Goal: Entertainment & Leisure: Consume media (video, audio)

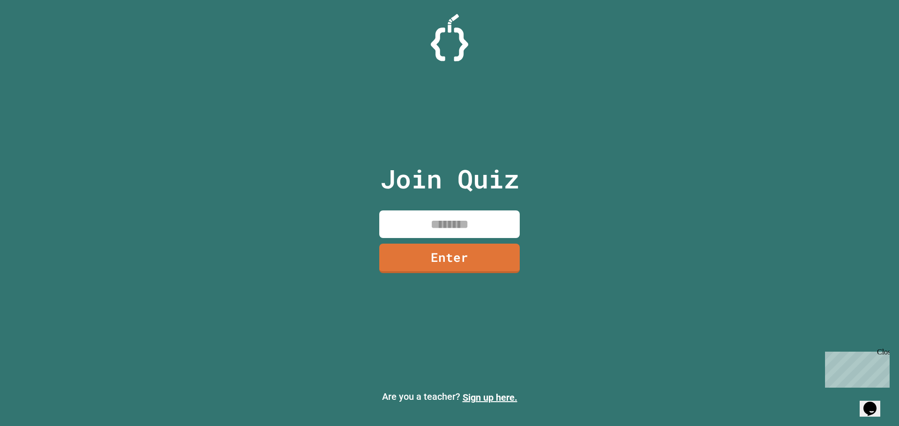
click at [443, 216] on input at bounding box center [449, 225] width 140 height 28
type input "********"
drag, startPoint x: 495, startPoint y: 242, endPoint x: 494, endPoint y: 254, distance: 12.2
click at [497, 244] on div "Join Quiz ******** Enter" at bounding box center [450, 213] width 158 height 380
click at [495, 260] on link "Enter" at bounding box center [449, 257] width 143 height 31
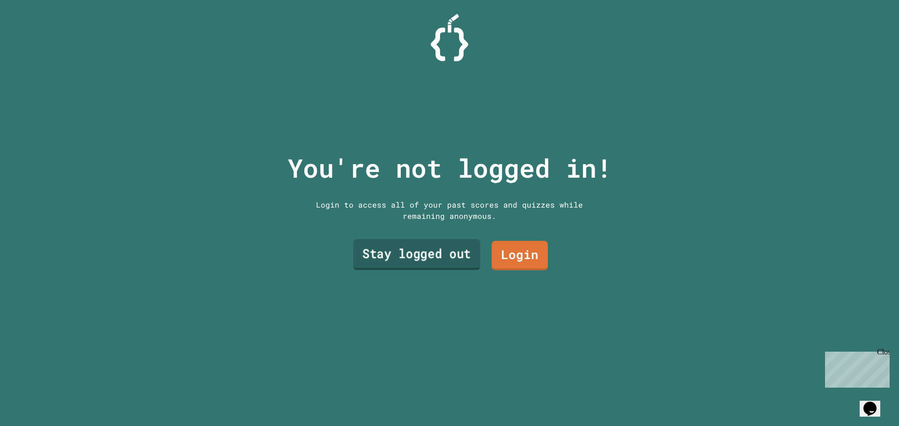
click at [453, 258] on link "Stay logged out" at bounding box center [416, 254] width 127 height 31
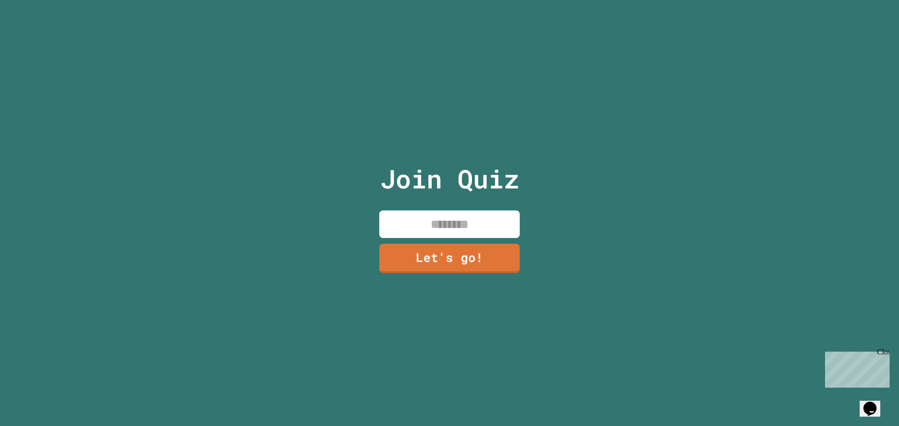
click at [450, 231] on input at bounding box center [449, 225] width 140 height 28
type input "**********"
click at [488, 261] on link "Let's go!" at bounding box center [449, 257] width 139 height 31
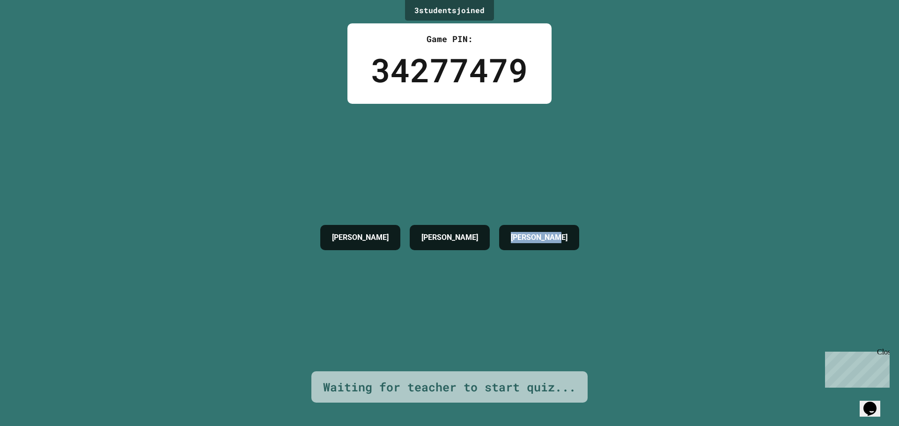
drag, startPoint x: 491, startPoint y: 233, endPoint x: 577, endPoint y: 240, distance: 86.5
click at [577, 240] on div "[PERSON_NAME]" at bounding box center [539, 237] width 80 height 25
click at [567, 240] on h4 "[PERSON_NAME]" at bounding box center [539, 237] width 57 height 11
click at [579, 239] on div "[PERSON_NAME]" at bounding box center [539, 237] width 80 height 25
drag, startPoint x: 583, startPoint y: 239, endPoint x: 730, endPoint y: 248, distance: 147.3
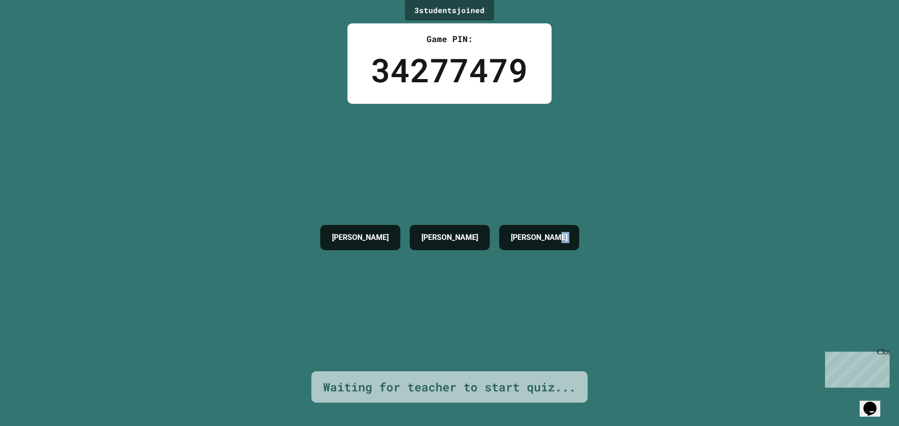
click at [730, 248] on div "3 student s joined Game PIN: 34277479 [PERSON_NAME] [PERSON_NAME] Waiting for t…" at bounding box center [449, 213] width 899 height 426
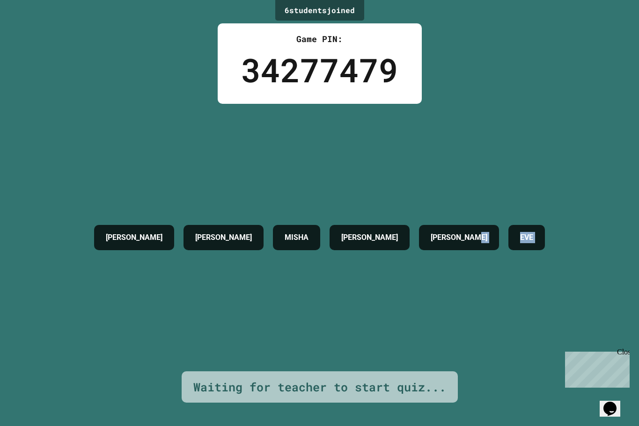
click at [622, 157] on div "6 student s joined Game PIN: 34277479 [PERSON_NAME] [PERSON_NAME] [PERSON_NAME]…" at bounding box center [319, 213] width 639 height 426
drag, startPoint x: 599, startPoint y: 223, endPoint x: 581, endPoint y: 226, distance: 18.0
click at [598, 224] on div "6 student s joined Game PIN: 34277479 [PERSON_NAME] [PERSON_NAME] [PERSON_NAME]…" at bounding box center [319, 213] width 639 height 426
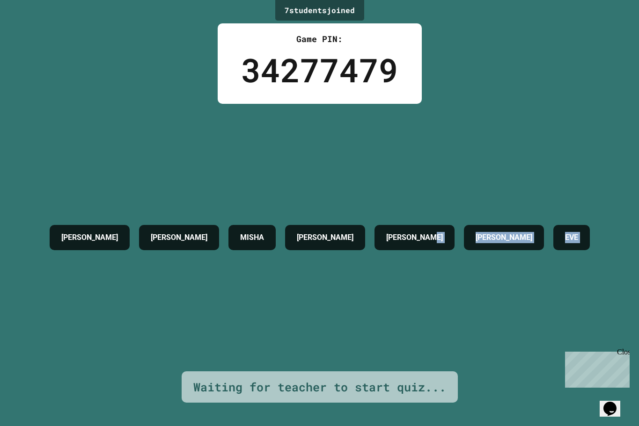
click at [544, 226] on div "[PERSON_NAME]" at bounding box center [504, 237] width 80 height 25
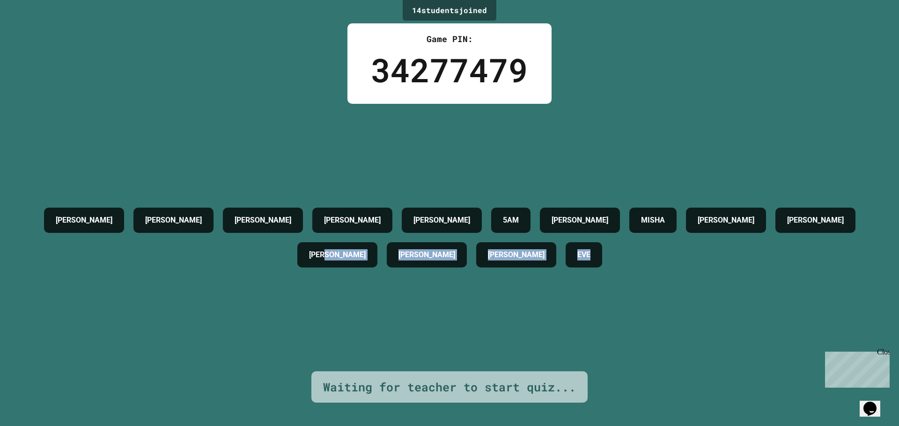
drag, startPoint x: 645, startPoint y: 252, endPoint x: 371, endPoint y: 283, distance: 275.6
click at [371, 283] on div "[PERSON_NAME] [PERSON_NAME] [PERSON_NAME] 5AM [PERSON_NAME] [PERSON_NAME] [PERS…" at bounding box center [449, 238] width 852 height 268
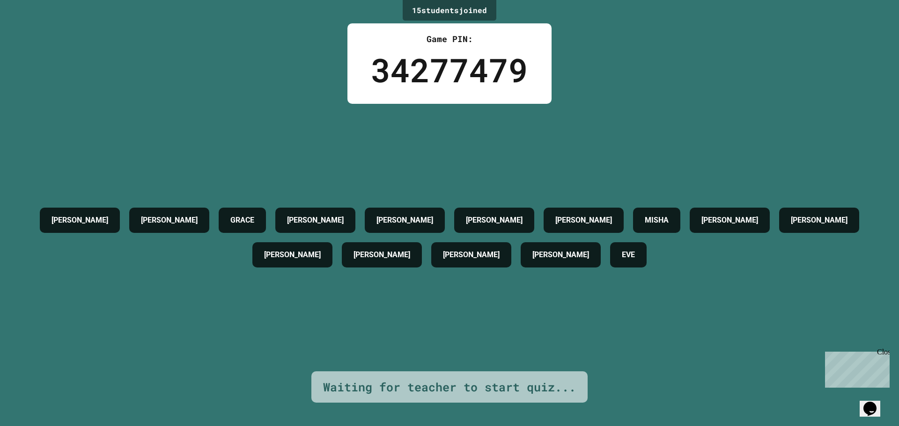
click at [445, 216] on div "[PERSON_NAME]" at bounding box center [405, 220] width 80 height 25
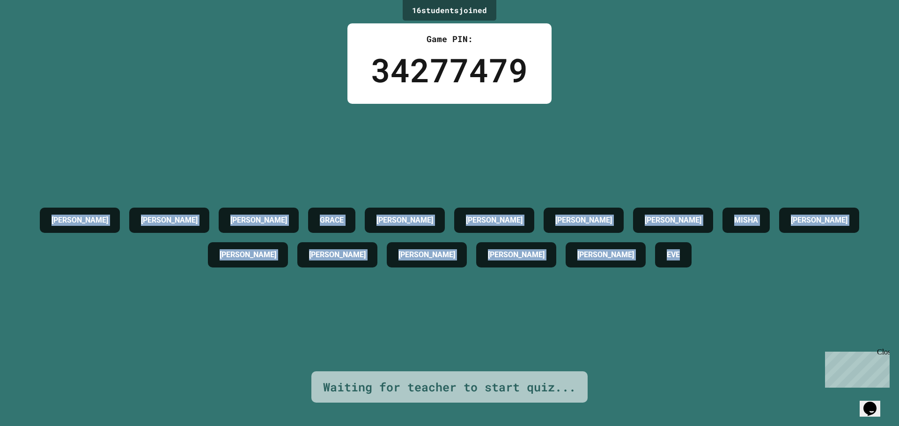
drag, startPoint x: 136, startPoint y: 208, endPoint x: 678, endPoint y: 246, distance: 543.0
click at [678, 246] on div "[PERSON_NAME] [PERSON_NAME] [PERSON_NAME] [PERSON_NAME] [PERSON_NAME] MISHA [PE…" at bounding box center [449, 237] width 852 height 69
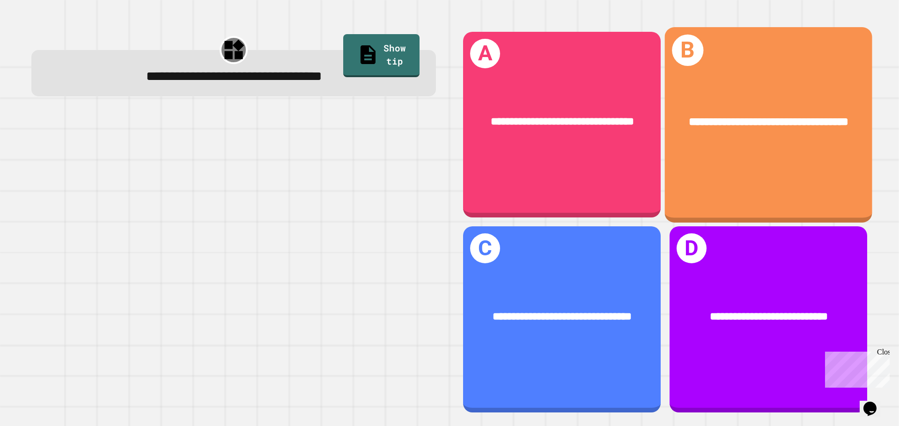
click at [732, 121] on div "**********" at bounding box center [769, 121] width 162 height 17
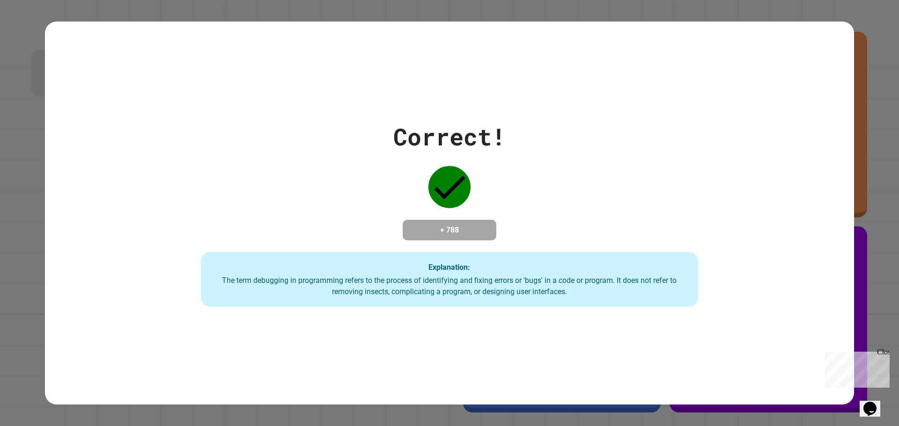
click at [872, 401] on button "Opens Chat This icon Opens the chat window." at bounding box center [869, 409] width 21 height 16
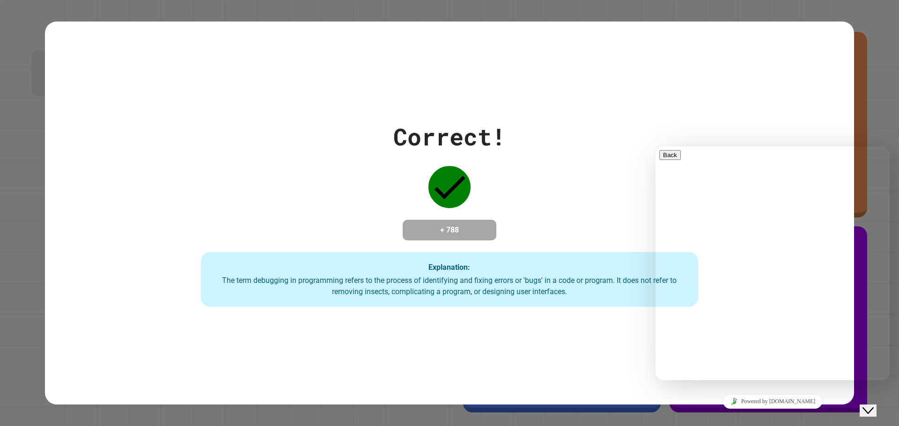
click at [710, 414] on textarea at bounding box center [695, 417] width 73 height 7
type textarea "********"
click at [874, 405] on div "Close Chat This icon closes the chat window." at bounding box center [867, 410] width 11 height 11
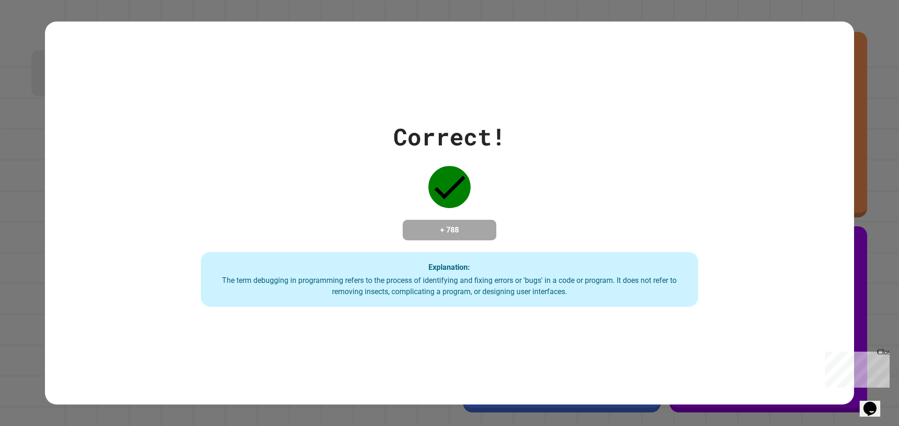
click at [884, 352] on div "Close" at bounding box center [883, 354] width 12 height 12
click at [879, 401] on button "Opens Chat This icon Opens the chat window." at bounding box center [869, 409] width 21 height 16
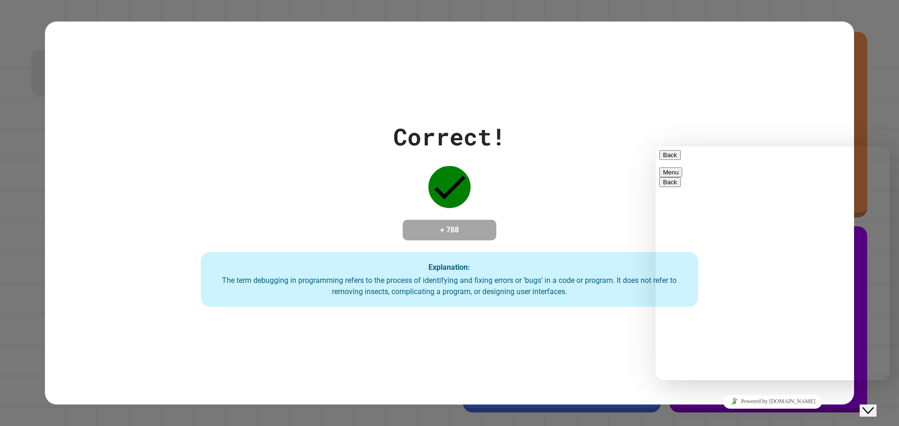
click at [876, 405] on button "Close Chat This icon closes the chat window." at bounding box center [867, 411] width 17 height 12
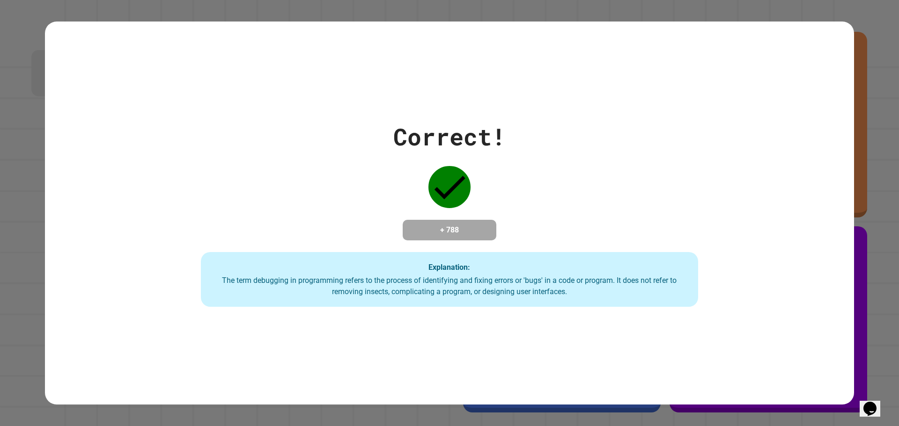
click at [880, 401] on button "Opens Chat This icon Opens the chat window." at bounding box center [869, 409] width 21 height 16
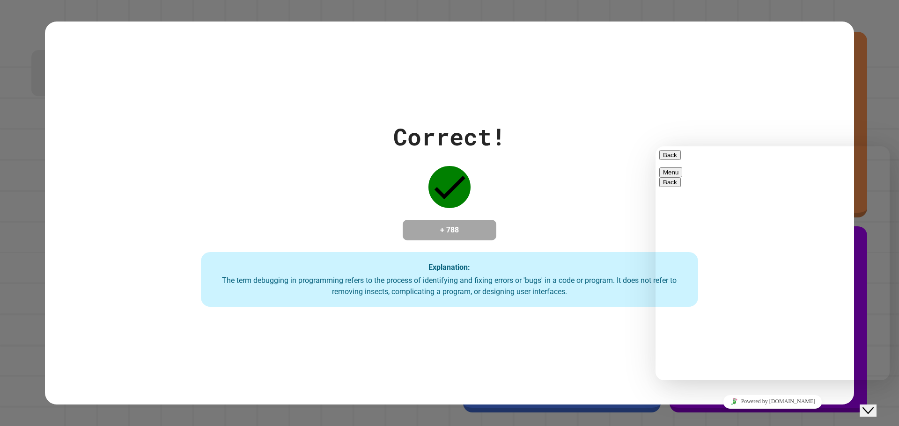
click at [876, 405] on button "Close Chat This icon closes the chat window." at bounding box center [867, 411] width 17 height 12
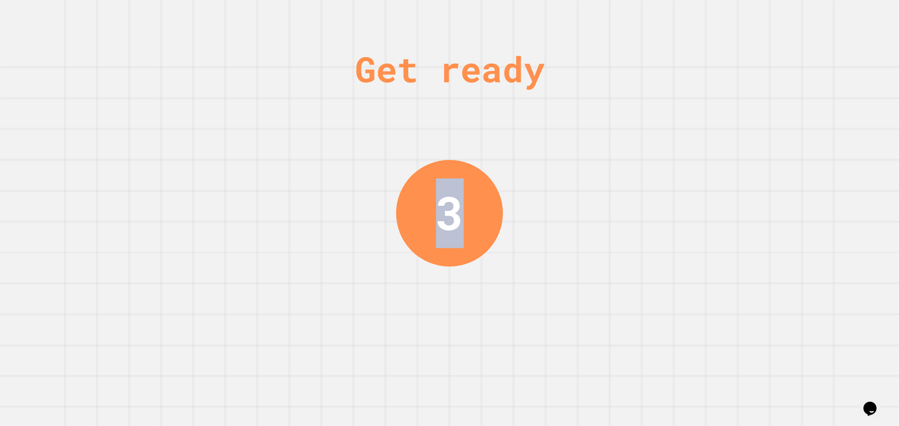
drag, startPoint x: 446, startPoint y: 202, endPoint x: 438, endPoint y: 205, distance: 8.3
click at [438, 205] on div "3" at bounding box center [449, 212] width 28 height 69
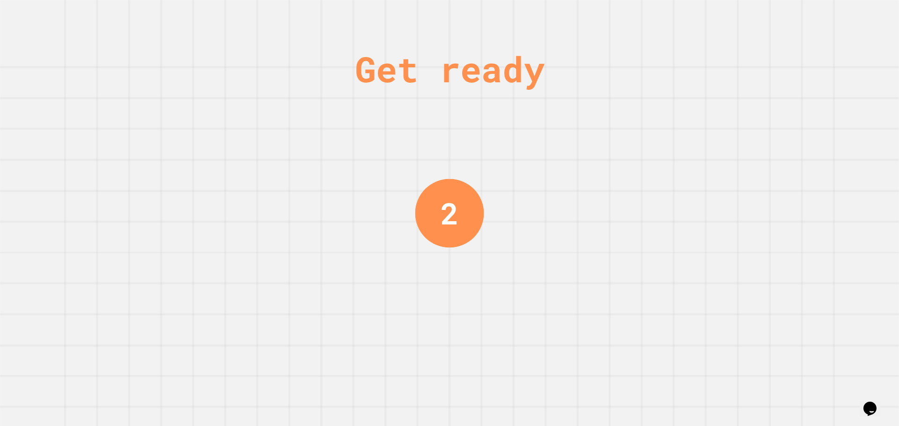
click at [456, 208] on div "2" at bounding box center [449, 213] width 69 height 69
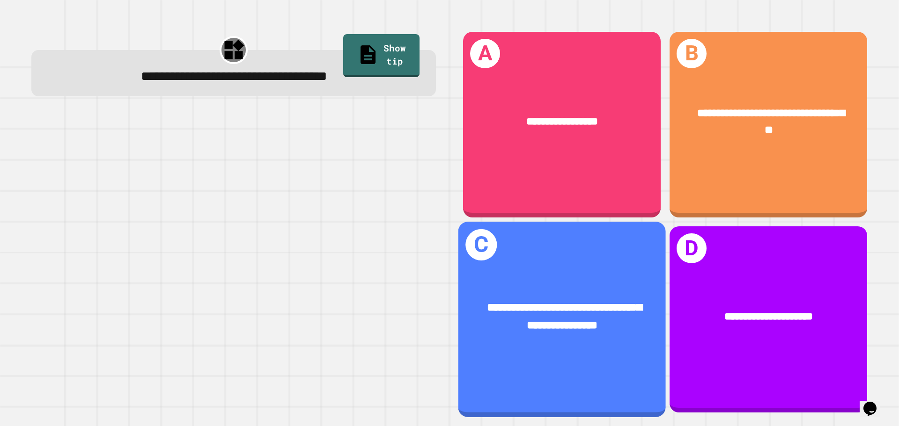
click at [604, 302] on span "**********" at bounding box center [564, 316] width 155 height 29
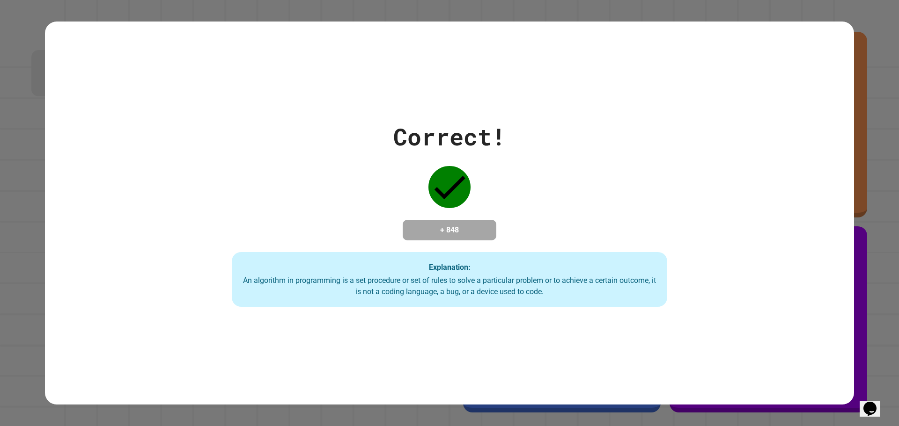
drag, startPoint x: 461, startPoint y: 205, endPoint x: 412, endPoint y: 179, distance: 54.7
click at [412, 179] on div "Correct! + 848 Explanation: An algorithm in programming is a set procedure or s…" at bounding box center [450, 213] width 622 height 188
click at [442, 193] on icon at bounding box center [449, 187] width 42 height 42
drag, startPoint x: 479, startPoint y: 237, endPoint x: 545, endPoint y: 249, distance: 66.7
click at [549, 250] on div "Correct! + 848 Explanation: An algorithm in programming is a set procedure or s…" at bounding box center [450, 213] width 622 height 188
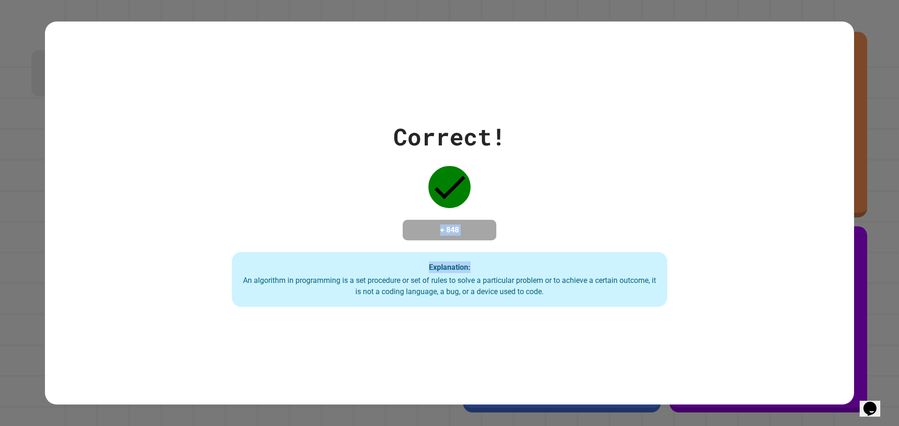
click at [492, 229] on div "+ 848" at bounding box center [450, 230] width 94 height 21
drag, startPoint x: 494, startPoint y: 228, endPoint x: 425, endPoint y: 211, distance: 71.2
click at [433, 181] on div "Correct! + 848 Explanation: An algorithm in programming is a set procedure or s…" at bounding box center [450, 213] width 622 height 188
click at [432, 225] on h4 "+ 848" at bounding box center [449, 230] width 75 height 11
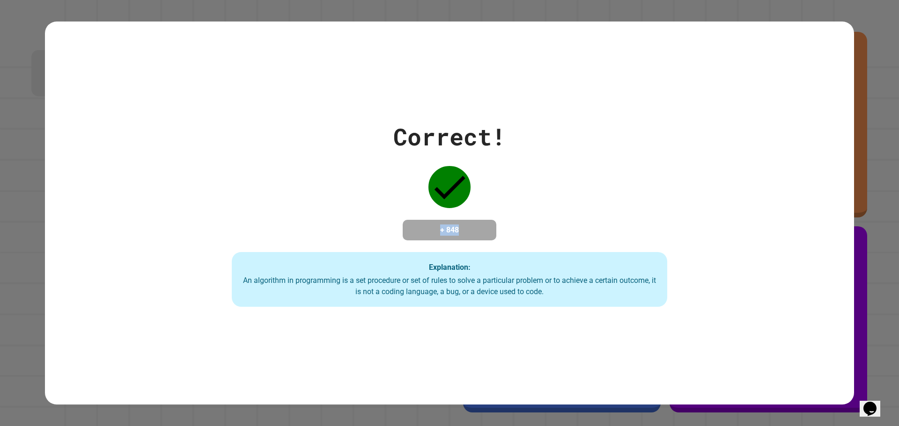
click at [436, 225] on h4 "+ 848" at bounding box center [449, 230] width 75 height 11
click at [463, 225] on h4 "+ 848" at bounding box center [449, 230] width 75 height 11
drag, startPoint x: 463, startPoint y: 225, endPoint x: 430, endPoint y: 222, distance: 32.4
click at [430, 225] on h4 "+ 848" at bounding box center [449, 230] width 75 height 11
click at [470, 178] on div "Correct! + 848 Explanation: An algorithm in programming is a set procedure or s…" at bounding box center [450, 213] width 622 height 188
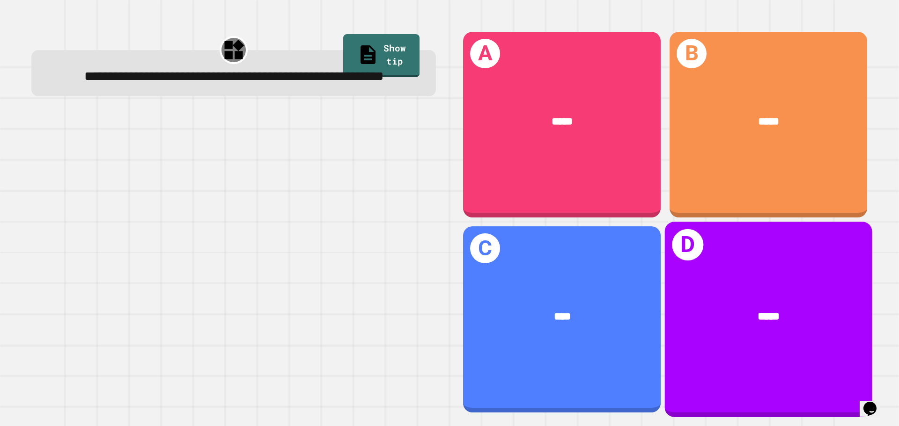
click at [706, 261] on div "D *****" at bounding box center [768, 319] width 207 height 195
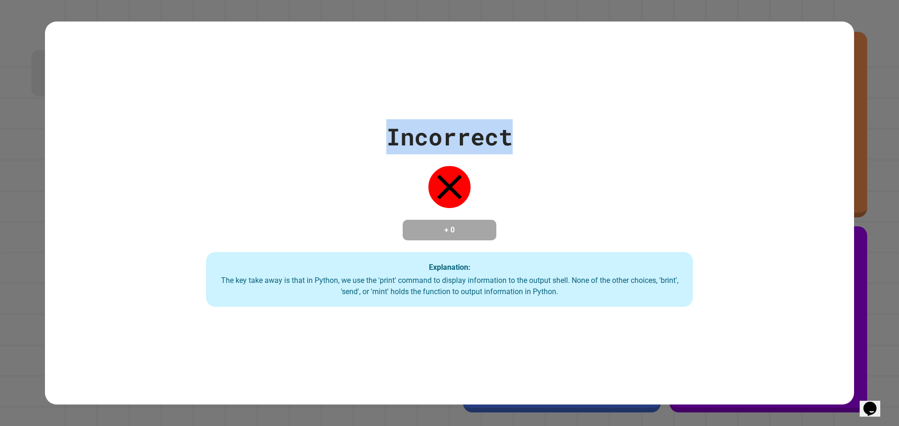
drag, startPoint x: 543, startPoint y: 193, endPoint x: 837, endPoint y: 374, distance: 345.6
click at [851, 379] on div "Incorrect + 0 Explanation: The key take away is that in Python, we use the 'pri…" at bounding box center [449, 213] width 899 height 426
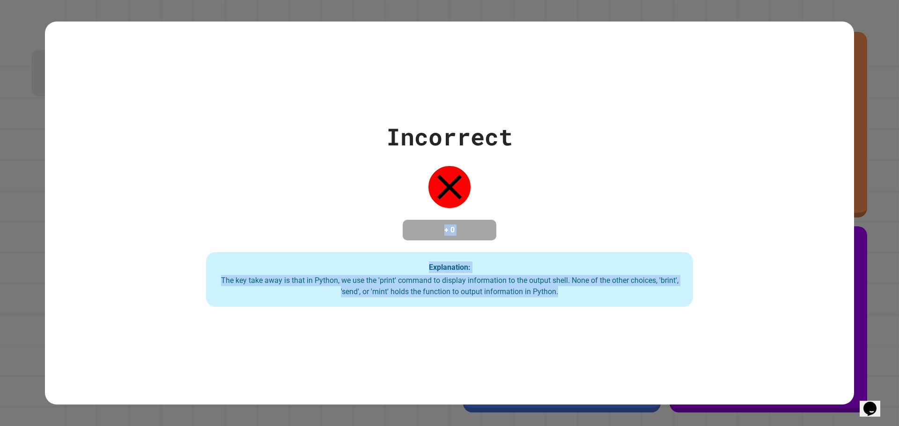
click at [712, 337] on div "Incorrect + 0 Explanation: The key take away is that in Python, we use the 'pri…" at bounding box center [449, 214] width 809 height 384
drag, startPoint x: 506, startPoint y: 226, endPoint x: 560, endPoint y: 305, distance: 95.8
click at [560, 305] on div "Incorrect + 0 Explanation: The key take away is that in Python, we use the 'pri…" at bounding box center [449, 213] width 695 height 188
click at [560, 305] on div "Explanation: The key take away is that in Python, we use the 'print' command to…" at bounding box center [449, 279] width 487 height 55
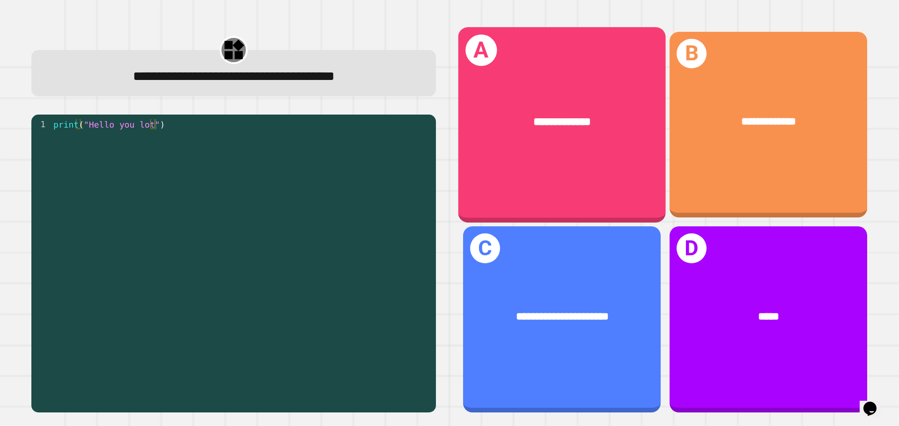
click at [533, 116] on span "**********" at bounding box center [562, 121] width 58 height 11
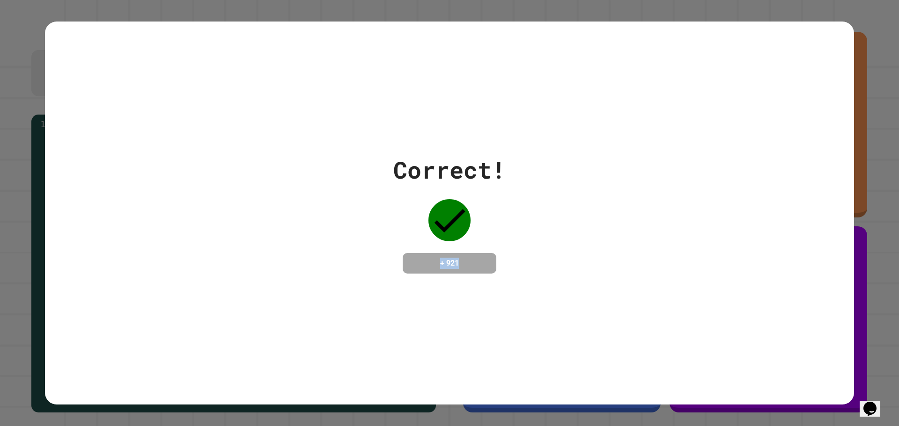
drag, startPoint x: 521, startPoint y: 248, endPoint x: 392, endPoint y: 301, distance: 139.6
click at [391, 301] on div "Correct! + 921" at bounding box center [449, 214] width 809 height 384
click at [470, 274] on div "+ 921" at bounding box center [450, 263] width 94 height 21
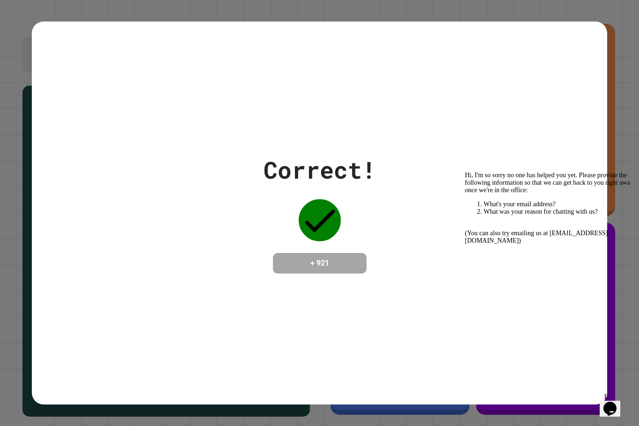
click at [607, 397] on span "1" at bounding box center [605, 397] width 4 height 8
click at [617, 402] on div "Opens Chat This icon Opens the chat window." at bounding box center [609, 409] width 15 height 15
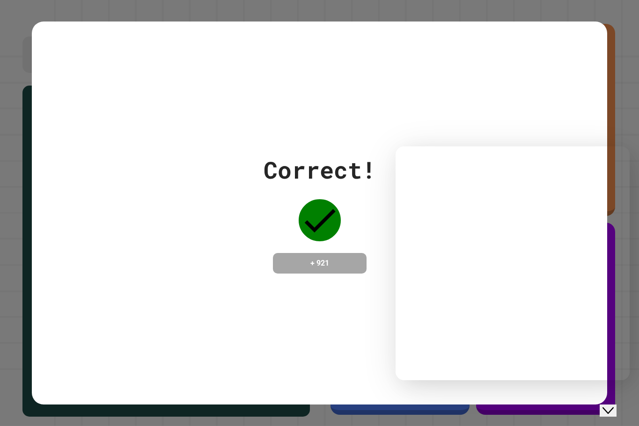
click at [614, 405] on div "Close Chat This icon closes the chat window." at bounding box center [607, 410] width 11 height 11
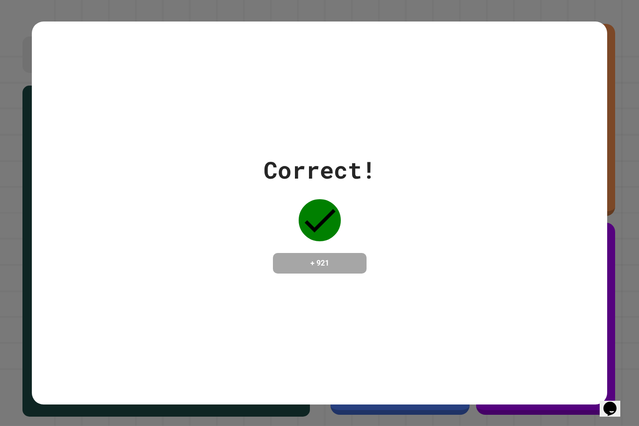
click at [617, 402] on div "Opens Chat This icon Opens the chat window." at bounding box center [609, 409] width 15 height 15
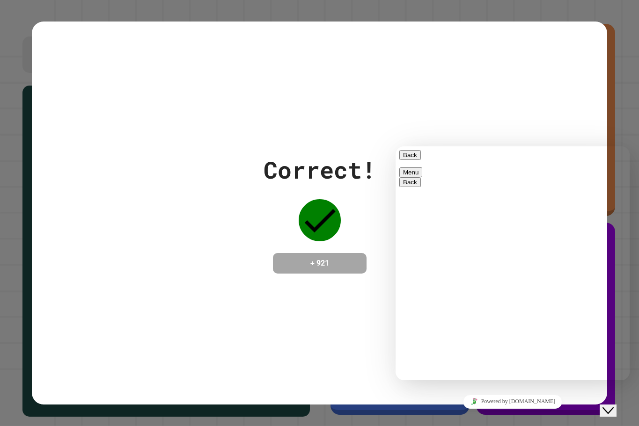
drag, startPoint x: 428, startPoint y: 256, endPoint x: 543, endPoint y: 273, distance: 116.9
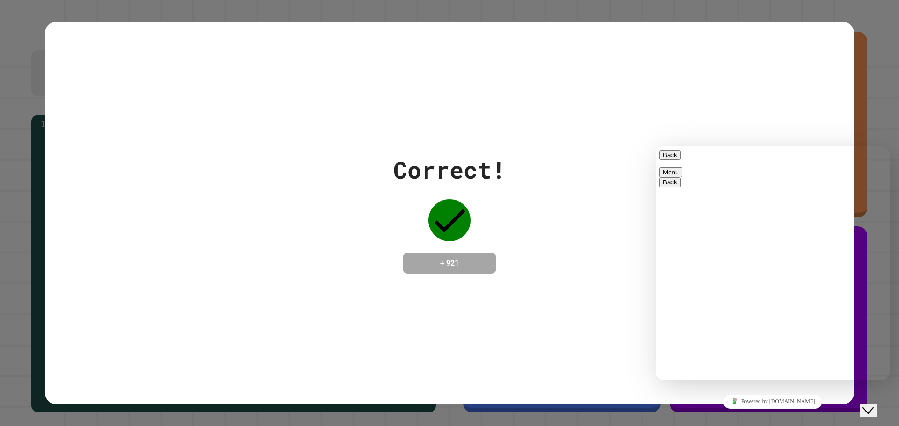
type textarea "*****"
drag, startPoint x: 844, startPoint y: 323, endPoint x: 884, endPoint y: 334, distance: 42.4
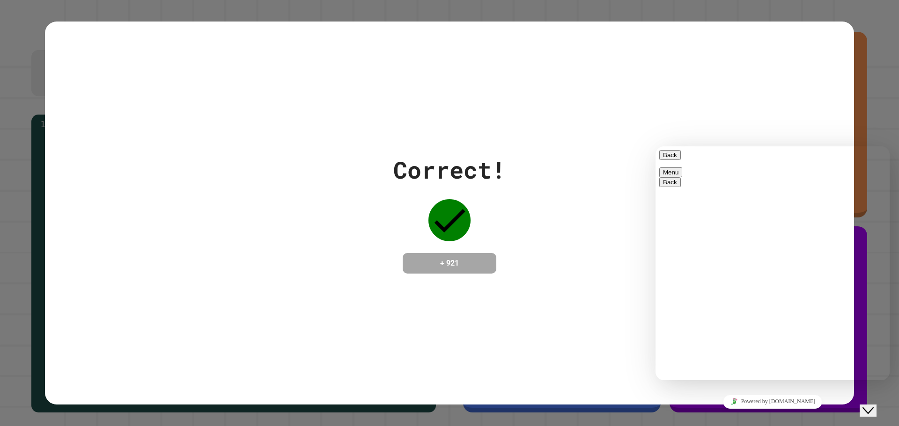
drag, startPoint x: 887, startPoint y: 330, endPoint x: 861, endPoint y: 283, distance: 54.1
click at [683, 160] on div "Back" at bounding box center [772, 155] width 227 height 10
click at [679, 160] on div "Back" at bounding box center [772, 155] width 227 height 10
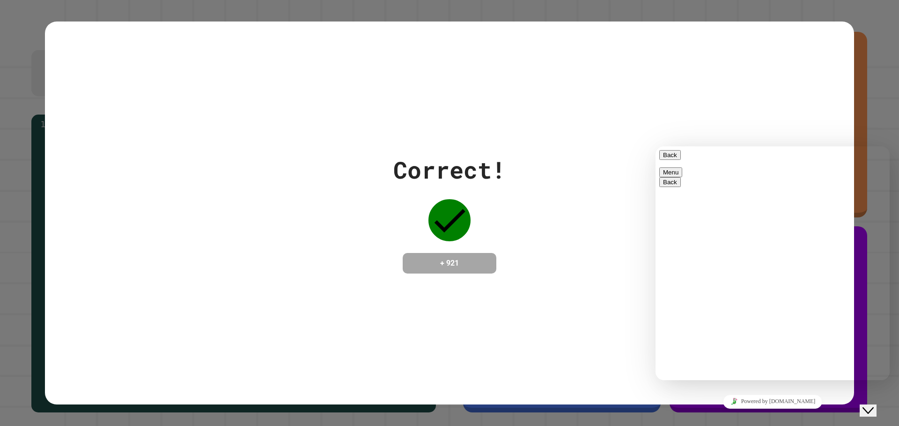
click at [670, 160] on button "Back" at bounding box center [670, 155] width 22 height 10
click at [654, 164] on div "Correct! + 921" at bounding box center [449, 213] width 809 height 121
drag, startPoint x: 708, startPoint y: 165, endPoint x: 747, endPoint y: 189, distance: 45.2
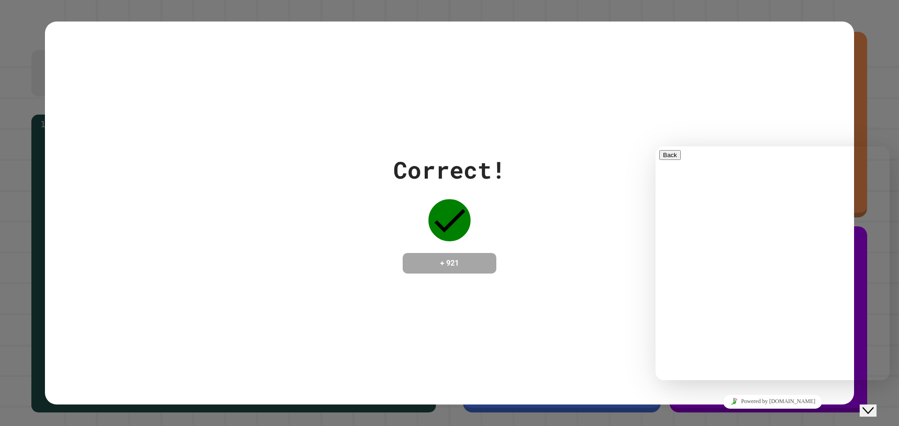
click at [789, 150] on div at bounding box center [772, 150] width 227 height 0
click at [874, 405] on div "Close Chat This icon closes the chat window." at bounding box center [867, 410] width 11 height 11
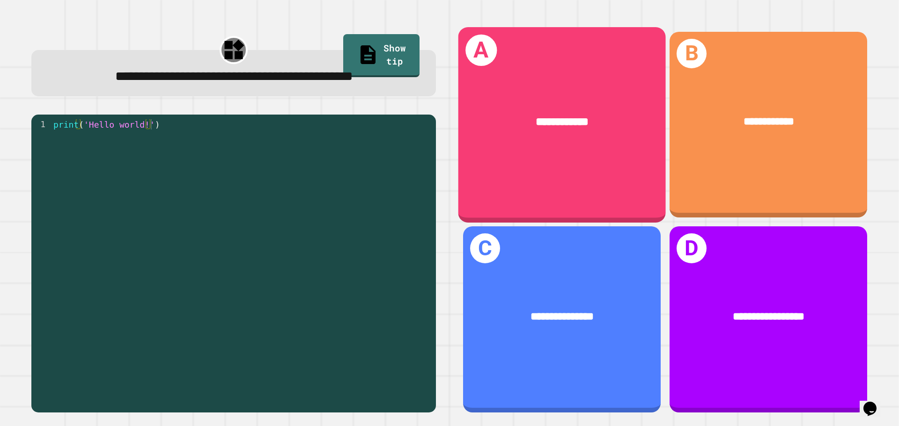
click at [613, 155] on div "**********" at bounding box center [561, 124] width 207 height 195
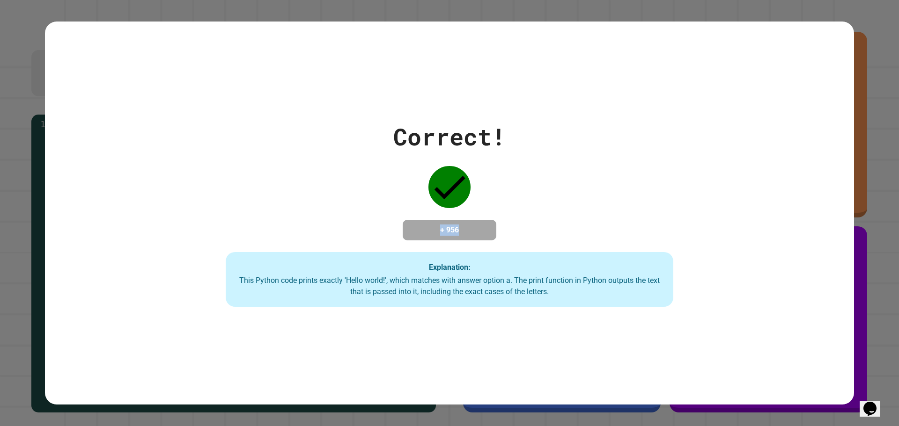
drag, startPoint x: 482, startPoint y: 235, endPoint x: 422, endPoint y: 224, distance: 61.1
click at [422, 225] on h4 "+ 956" at bounding box center [449, 230] width 75 height 11
drag, startPoint x: 440, startPoint y: 226, endPoint x: 478, endPoint y: 226, distance: 38.4
click at [478, 226] on h4 "+ 956" at bounding box center [449, 230] width 75 height 11
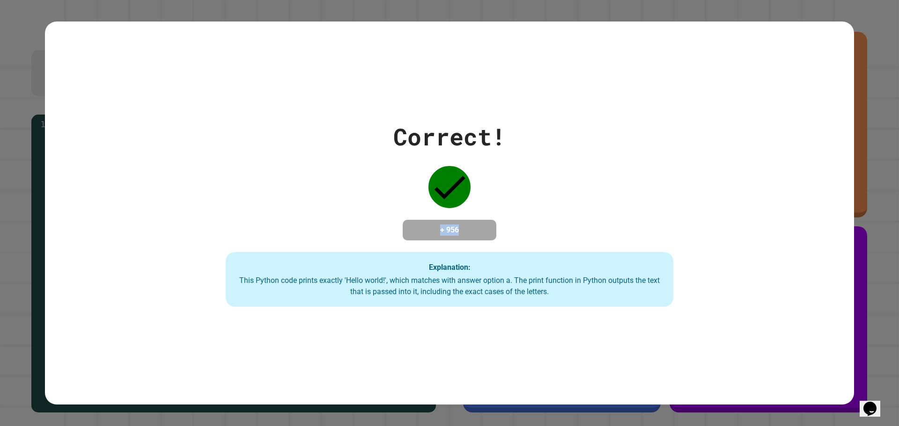
click at [478, 225] on h4 "+ 956" at bounding box center [449, 230] width 75 height 11
click at [426, 225] on h4 "+ 956" at bounding box center [449, 230] width 75 height 11
drag, startPoint x: 473, startPoint y: 224, endPoint x: 487, endPoint y: 224, distance: 14.0
click at [487, 224] on div "+ 956" at bounding box center [450, 230] width 94 height 21
click at [483, 225] on h4 "+ 956" at bounding box center [449, 230] width 75 height 11
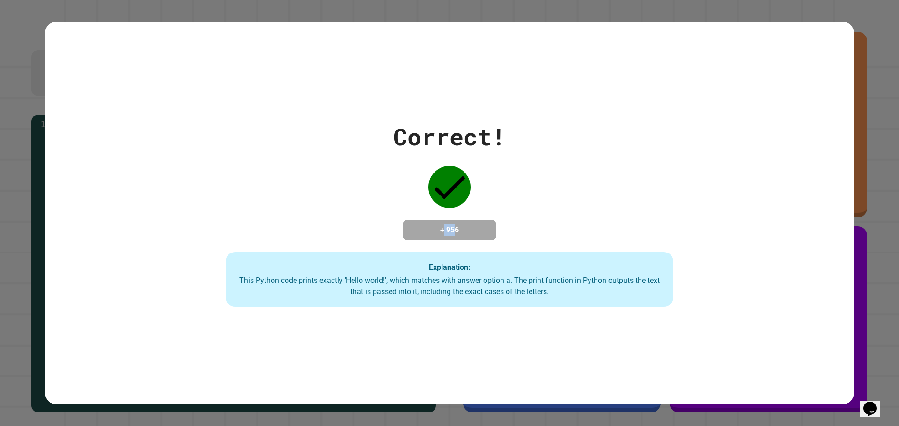
drag, startPoint x: 440, startPoint y: 214, endPoint x: 455, endPoint y: 221, distance: 16.8
click at [443, 225] on h4 "+ 956" at bounding box center [449, 230] width 75 height 11
click at [455, 225] on h4 "+ 956" at bounding box center [449, 230] width 75 height 11
drag, startPoint x: 467, startPoint y: 224, endPoint x: 390, endPoint y: 219, distance: 76.9
click at [390, 219] on div "Correct! + 956 Explanation: This Python code prints exactly 'Hello world!', whi…" at bounding box center [449, 213] width 639 height 188
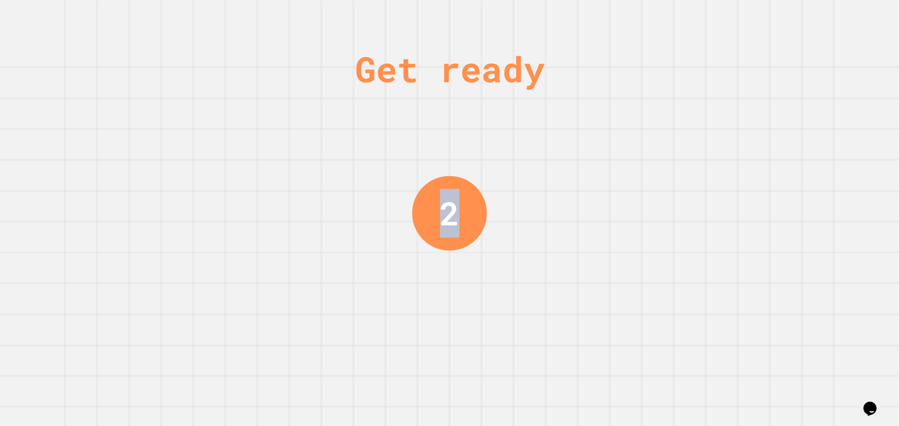
drag, startPoint x: 568, startPoint y: 221, endPoint x: 401, endPoint y: 214, distance: 167.2
click at [400, 215] on div "Get ready 2" at bounding box center [449, 213] width 899 height 426
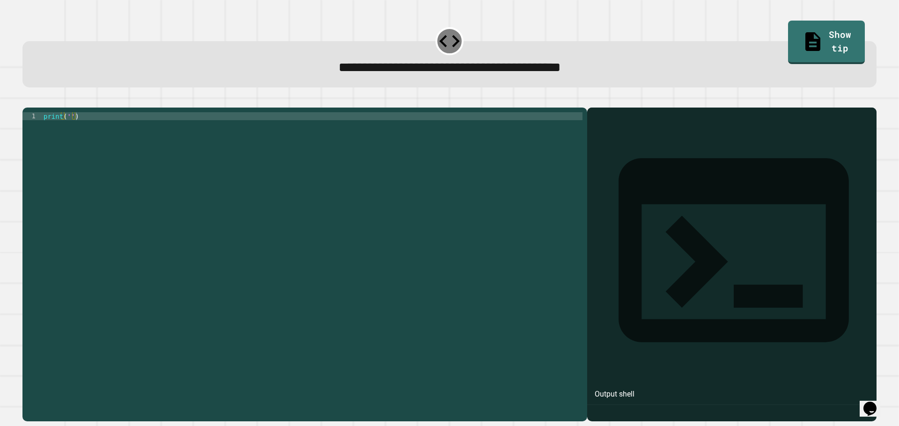
click at [71, 134] on div "print ( '' )" at bounding box center [312, 255] width 541 height 286
click at [71, 133] on div "print ( '' )" at bounding box center [312, 255] width 541 height 286
click at [68, 132] on div "print ( '' )" at bounding box center [312, 247] width 541 height 271
click at [71, 131] on div "print ( '' )" at bounding box center [312, 255] width 541 height 286
click at [68, 130] on div "print ( '' )" at bounding box center [312, 247] width 541 height 271
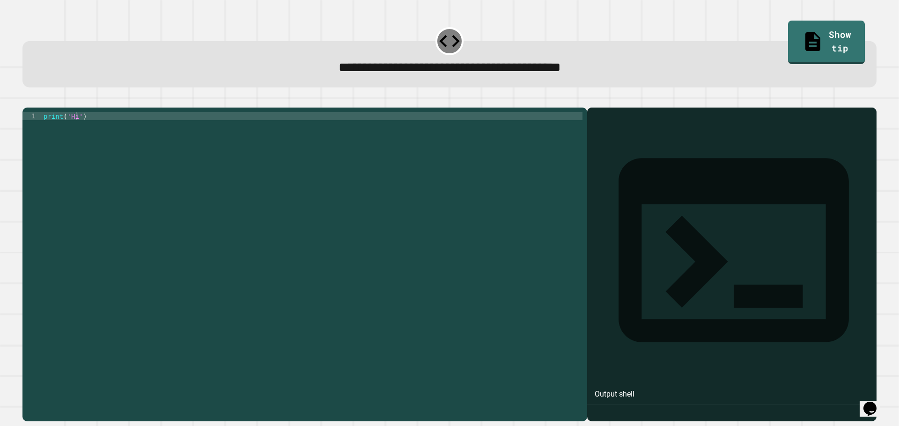
click at [27, 100] on button "button" at bounding box center [27, 100] width 0 height 0
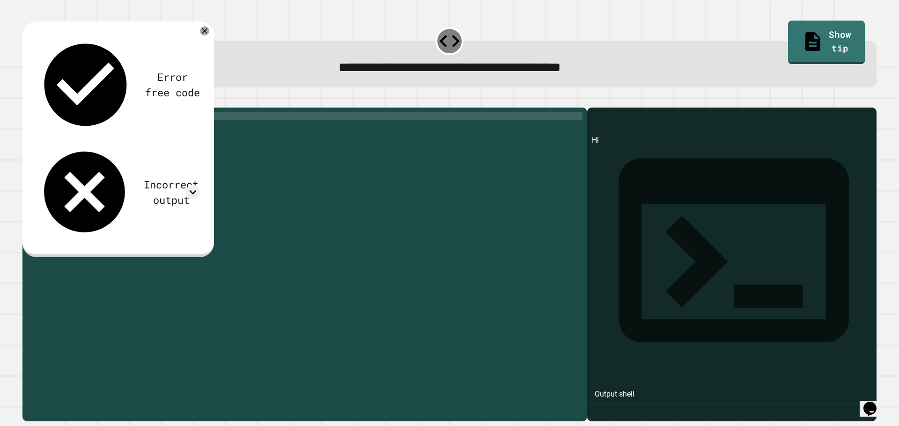
click at [72, 134] on div "print ( 'Hi' )" at bounding box center [312, 255] width 541 height 286
click at [77, 134] on div "print ( 'Hi' )" at bounding box center [312, 255] width 541 height 286
type textarea "**********"
click at [35, 107] on icon "button" at bounding box center [33, 106] width 5 height 7
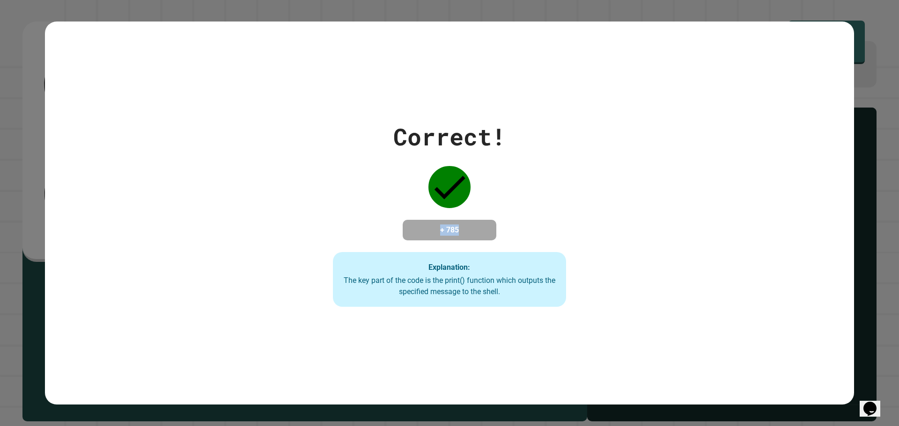
drag, startPoint x: 475, startPoint y: 212, endPoint x: 430, endPoint y: 222, distance: 46.5
click at [430, 222] on div "+ 785" at bounding box center [450, 230] width 94 height 21
click at [430, 225] on h4 "+ 785" at bounding box center [449, 230] width 75 height 11
drag, startPoint x: 430, startPoint y: 222, endPoint x: 488, endPoint y: 233, distance: 59.5
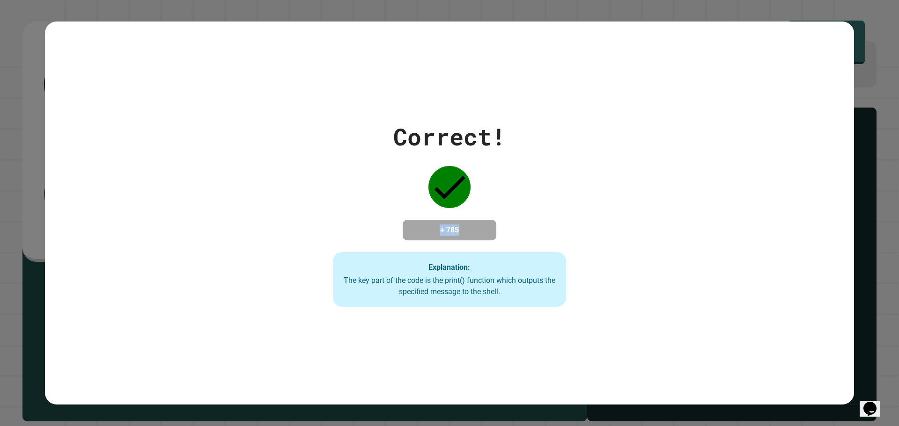
click at [488, 233] on div "+ 785" at bounding box center [450, 230] width 94 height 21
click at [487, 233] on div "+ 785" at bounding box center [450, 230] width 94 height 21
drag, startPoint x: 487, startPoint y: 233, endPoint x: 469, endPoint y: 231, distance: 17.9
click at [470, 231] on div "+ 785" at bounding box center [450, 230] width 94 height 21
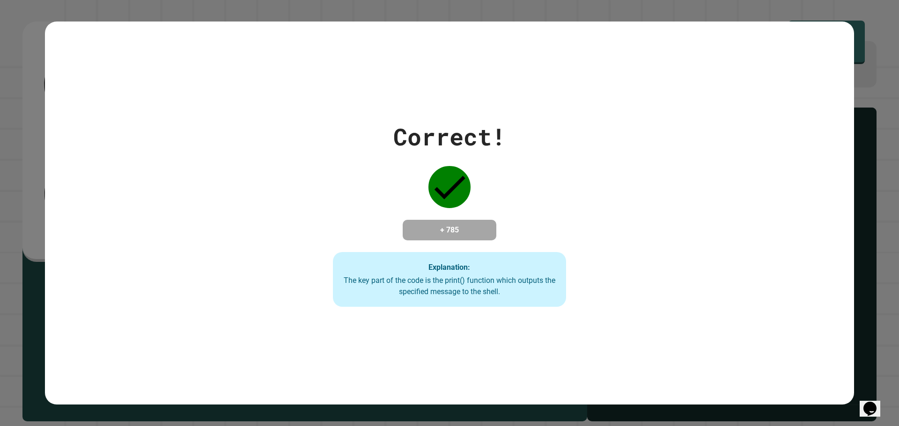
click at [469, 231] on h4 "+ 785" at bounding box center [449, 230] width 75 height 11
click at [464, 229] on h4 "+ 785" at bounding box center [449, 230] width 75 height 11
click at [459, 229] on h4 "+ 785" at bounding box center [449, 230] width 75 height 11
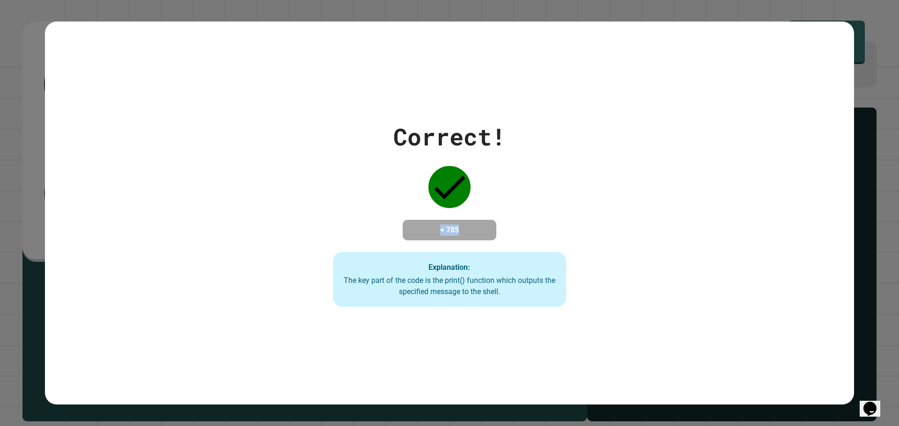
click at [459, 229] on h4 "+ 785" at bounding box center [449, 230] width 75 height 11
click at [461, 229] on h4 "+ 785" at bounding box center [449, 230] width 75 height 11
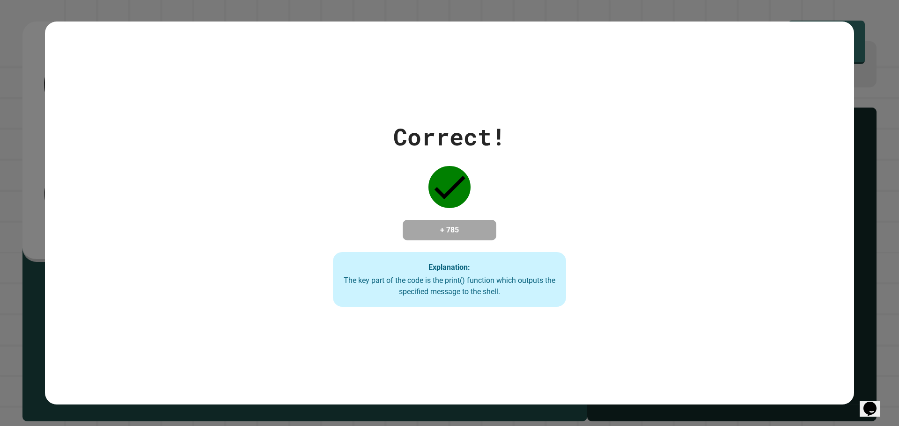
click at [466, 227] on h4 "+ 785" at bounding box center [449, 230] width 75 height 11
drag, startPoint x: 466, startPoint y: 227, endPoint x: 424, endPoint y: 223, distance: 42.3
click at [424, 225] on h4 "+ 785" at bounding box center [449, 230] width 75 height 11
click at [425, 225] on h4 "+ 785" at bounding box center [449, 230] width 75 height 11
drag, startPoint x: 428, startPoint y: 223, endPoint x: 456, endPoint y: 88, distance: 137.3
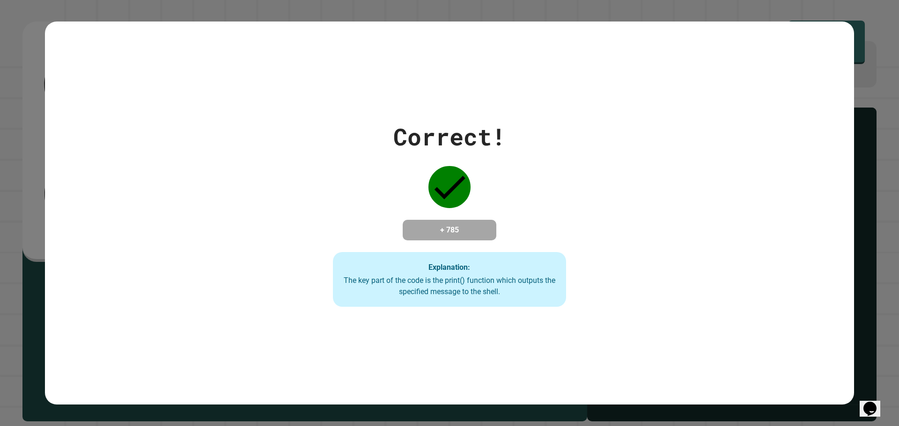
click at [495, 80] on div "Correct! + 785 Explanation: The key part of the code is the print() function wh…" at bounding box center [449, 214] width 809 height 384
click at [404, 109] on div "Correct! + 785 Explanation: The key part of the code is the print() function wh…" at bounding box center [449, 214] width 809 height 384
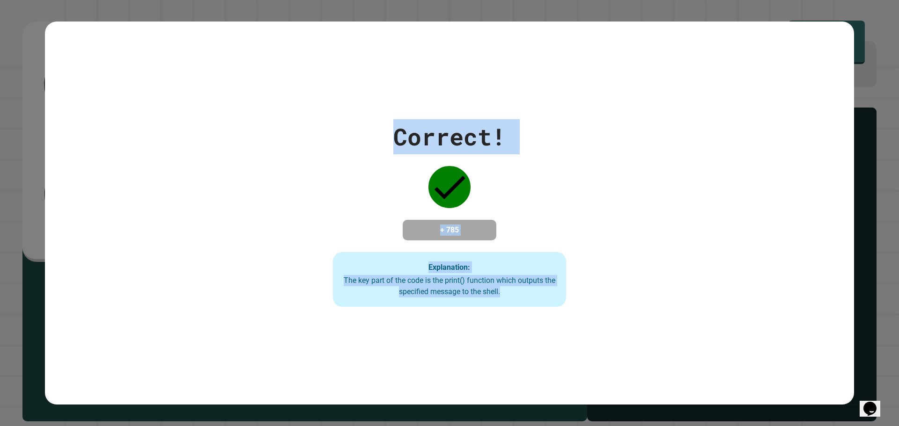
drag, startPoint x: 401, startPoint y: 117, endPoint x: 544, endPoint y: 400, distance: 317.6
click at [544, 400] on div "Correct! + 785 Explanation: The key part of the code is the print() function wh…" at bounding box center [449, 213] width 899 height 426
click at [544, 371] on div "Correct! + 785 Explanation: The key part of the code is the print() function wh…" at bounding box center [449, 214] width 809 height 384
click at [496, 283] on div "The key part of the code is the print() function which outputs the specified me…" at bounding box center [449, 286] width 214 height 22
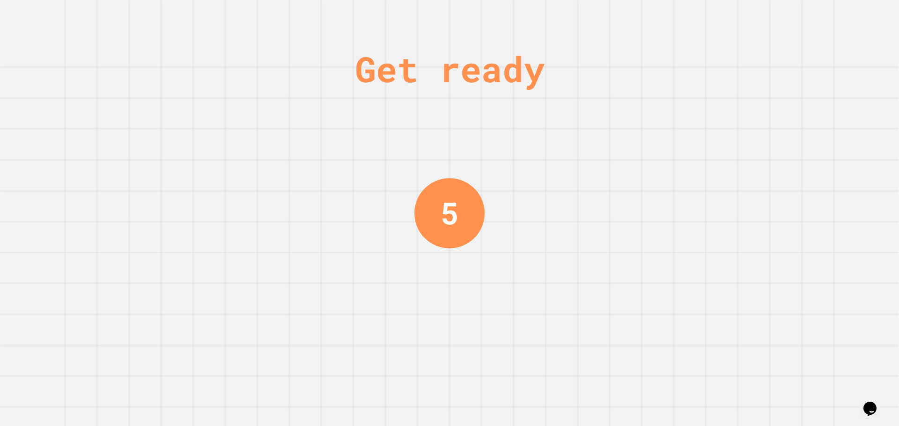
drag, startPoint x: 540, startPoint y: 400, endPoint x: 488, endPoint y: 398, distance: 52.0
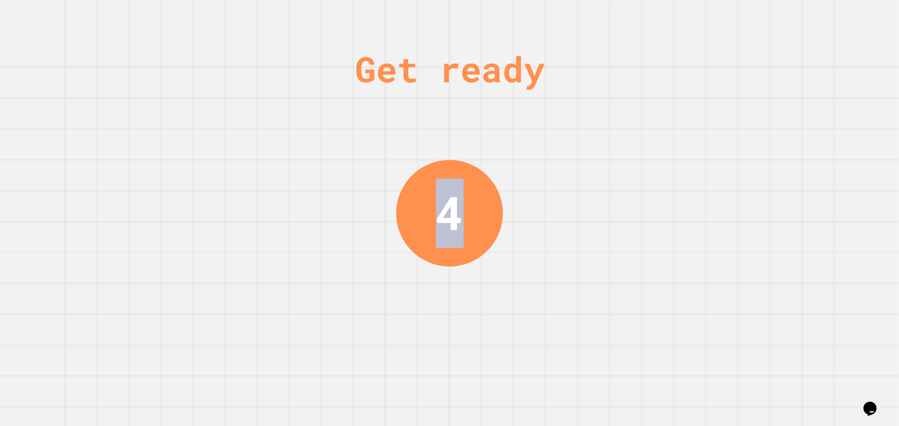
drag, startPoint x: 459, startPoint y: 231, endPoint x: 451, endPoint y: 229, distance: 7.7
click at [457, 228] on div "4" at bounding box center [449, 213] width 107 height 107
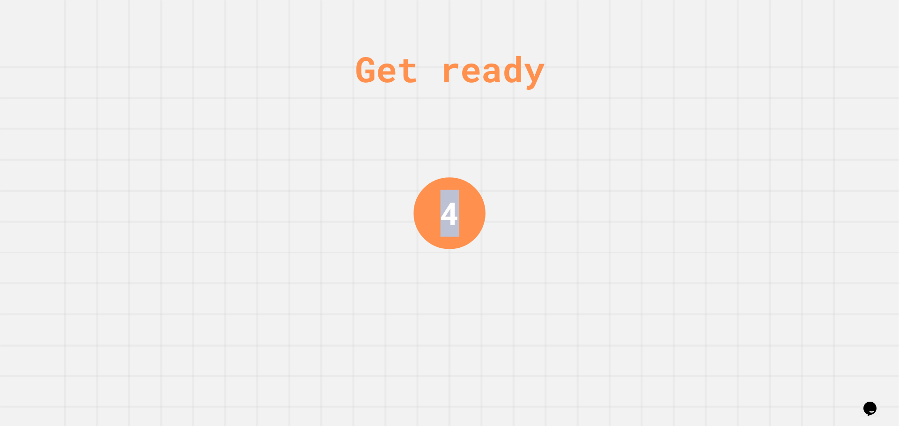
click at [448, 229] on div "4" at bounding box center [449, 213] width 19 height 47
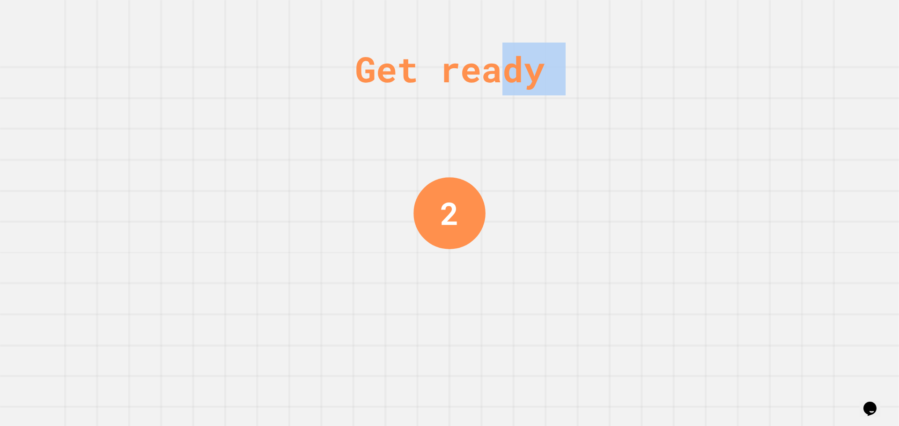
drag, startPoint x: 467, startPoint y: 124, endPoint x: 485, endPoint y: 87, distance: 41.2
click at [485, 87] on div "Get ready 2" at bounding box center [449, 213] width 70 height 426
click at [488, 87] on div "Get ready" at bounding box center [450, 69] width 190 height 53
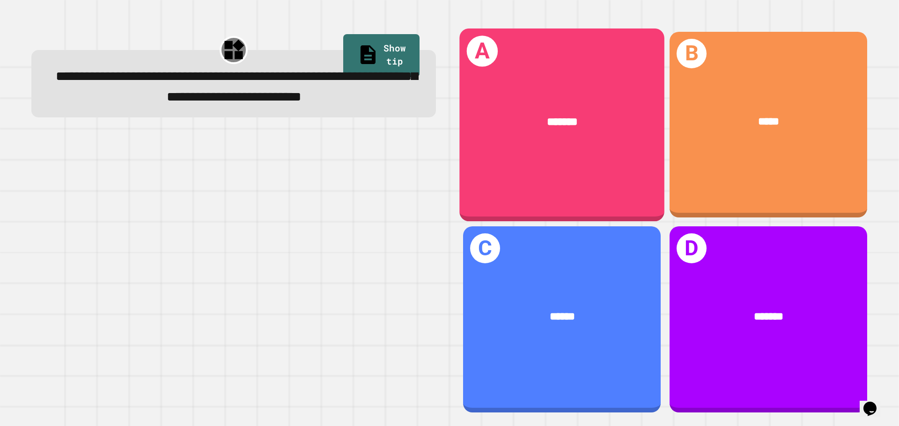
click at [460, 79] on div "A *******" at bounding box center [561, 124] width 205 height 193
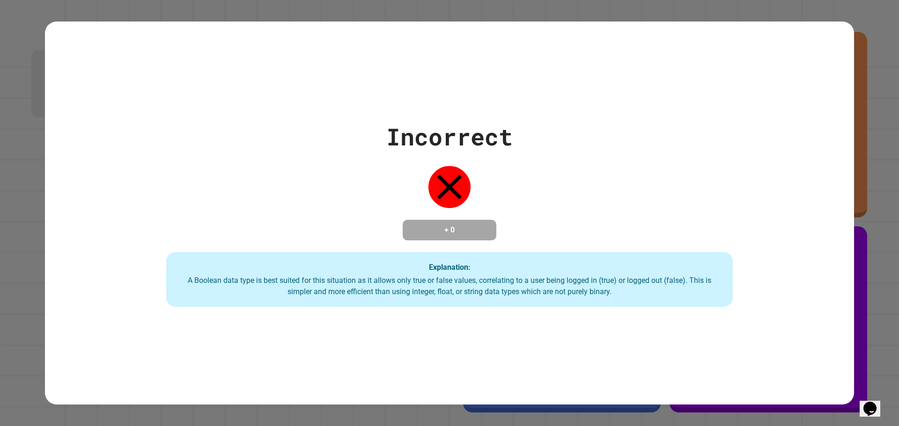
click at [872, 402] on icon "Chat widget" at bounding box center [869, 409] width 13 height 14
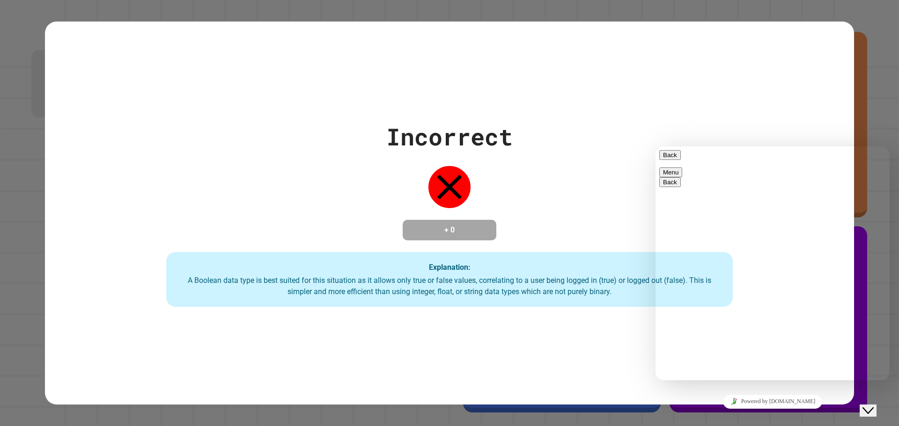
drag, startPoint x: 712, startPoint y: 363, endPoint x: 706, endPoint y: 373, distance: 11.2
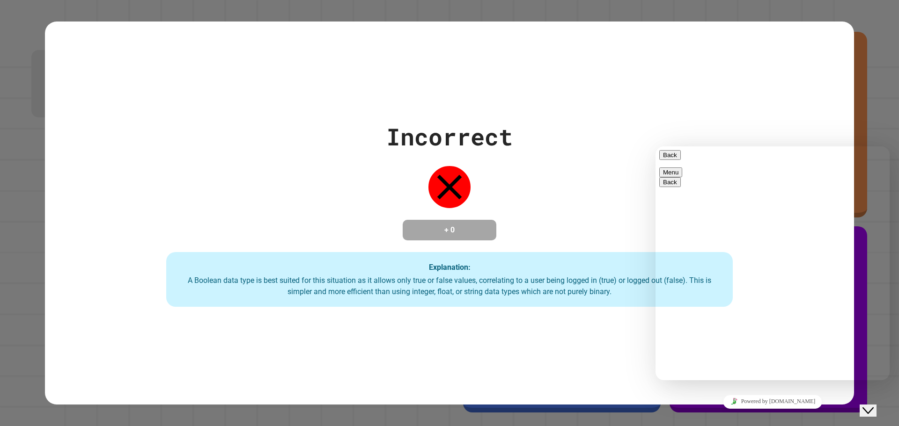
type textarea "*"
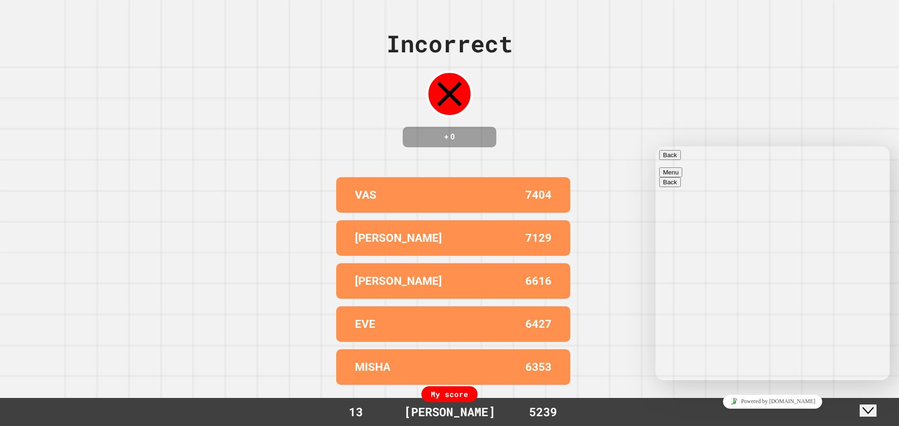
type textarea "**********"
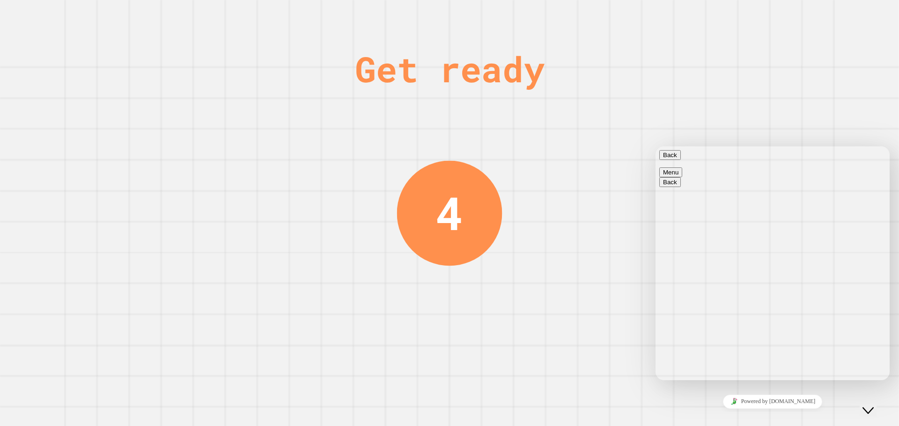
scroll to position [44, 0]
click at [671, 160] on button "Back" at bounding box center [670, 155] width 22 height 10
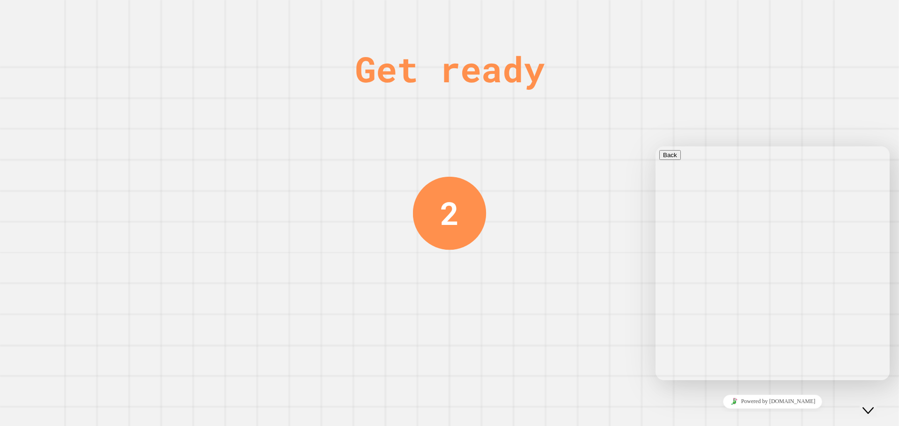
click at [735, 145] on div "Get ready 2" at bounding box center [449, 213] width 899 height 426
click at [867, 405] on div "Close Chat This icon closes the chat window." at bounding box center [867, 410] width 11 height 11
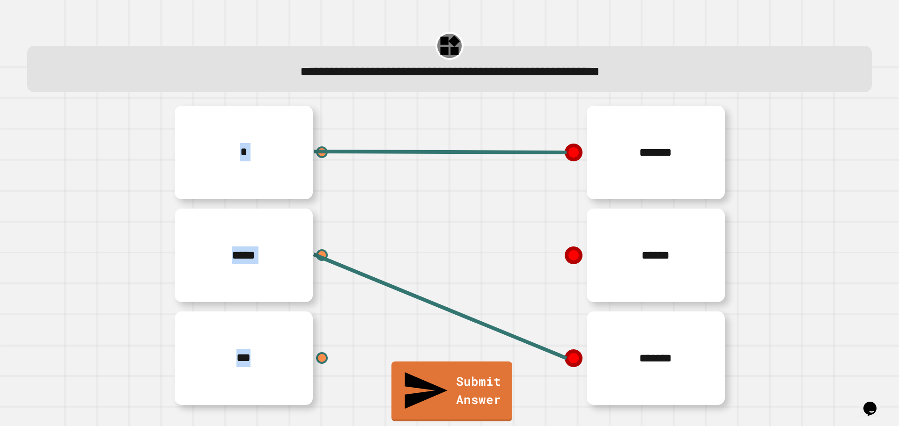
drag, startPoint x: 564, startPoint y: 154, endPoint x: 479, endPoint y: 151, distance: 84.8
click at [486, 153] on line at bounding box center [440, 152] width 253 height 1
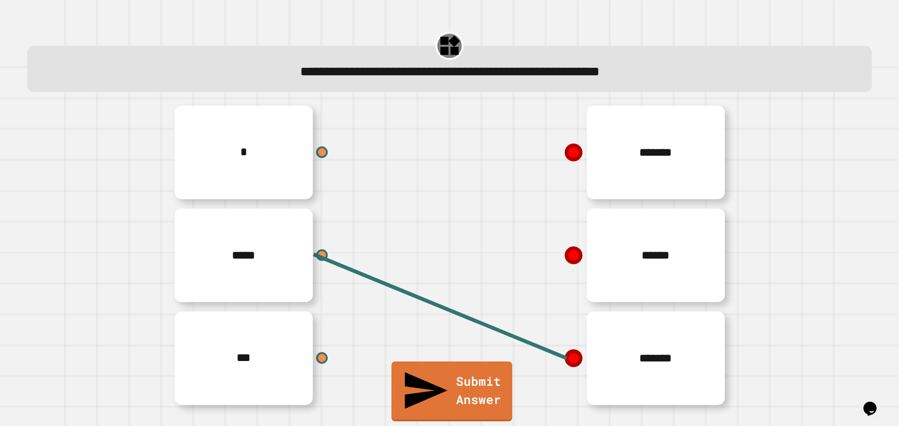
drag, startPoint x: 324, startPoint y: 363, endPoint x: 292, endPoint y: 363, distance: 32.3
click at [318, 357] on div "***" at bounding box center [309, 358] width 281 height 103
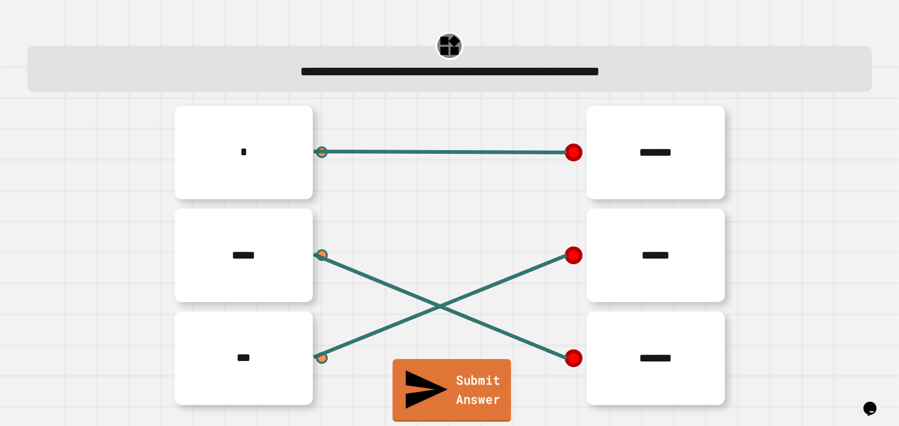
click at [468, 401] on link "Submit Answer" at bounding box center [451, 391] width 118 height 63
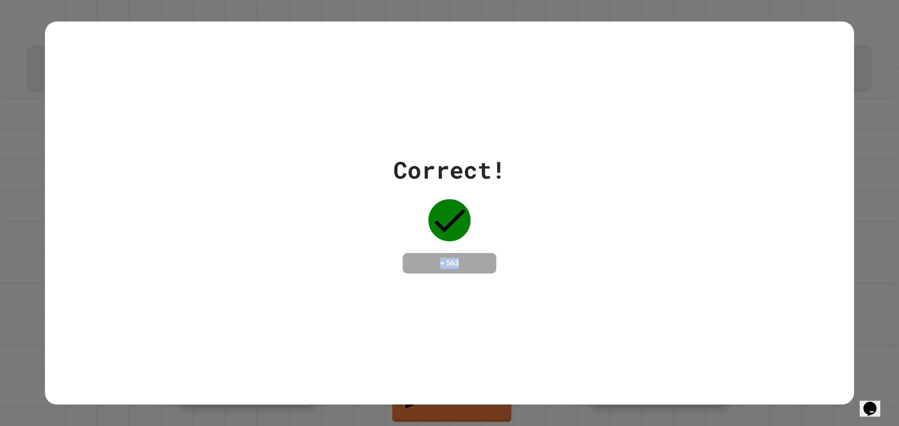
drag, startPoint x: 468, startPoint y: 264, endPoint x: 400, endPoint y: 238, distance: 72.9
click at [405, 253] on div "+ 563" at bounding box center [450, 263] width 94 height 21
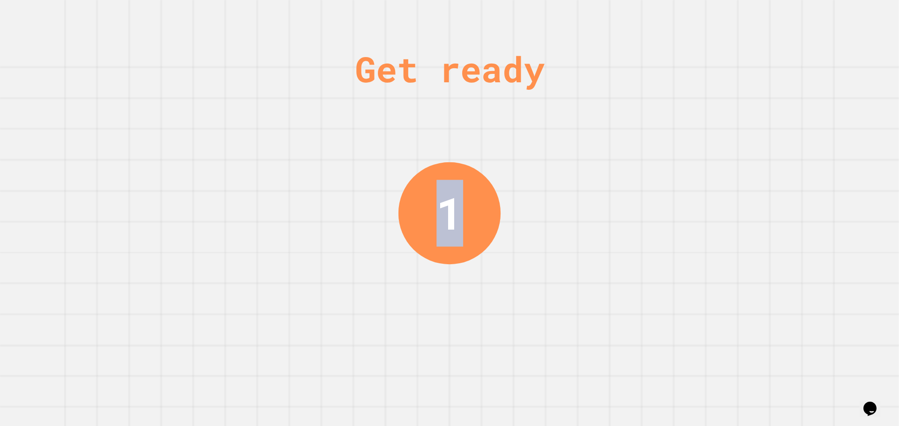
drag, startPoint x: 505, startPoint y: 124, endPoint x: 441, endPoint y: 184, distance: 88.4
click at [441, 184] on div "Get ready 1" at bounding box center [449, 213] width 899 height 426
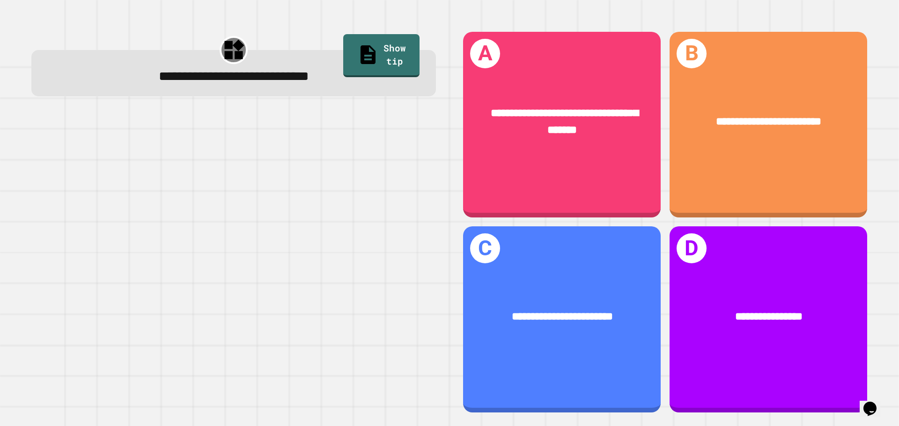
click at [309, 81] on span "**********" at bounding box center [234, 76] width 150 height 13
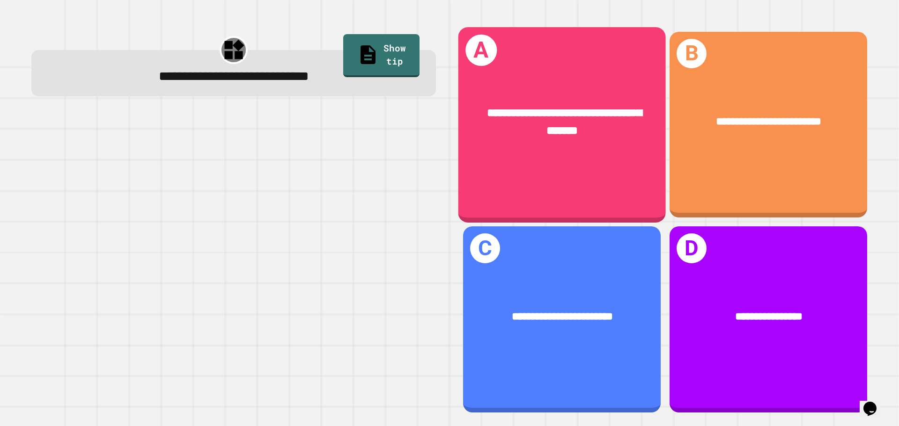
click at [570, 114] on span "**********" at bounding box center [564, 121] width 155 height 29
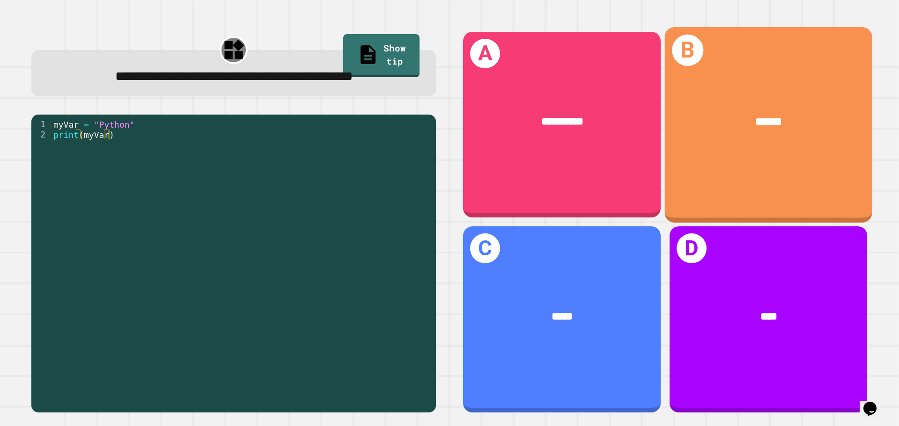
click at [686, 163] on div "B ******" at bounding box center [768, 124] width 207 height 195
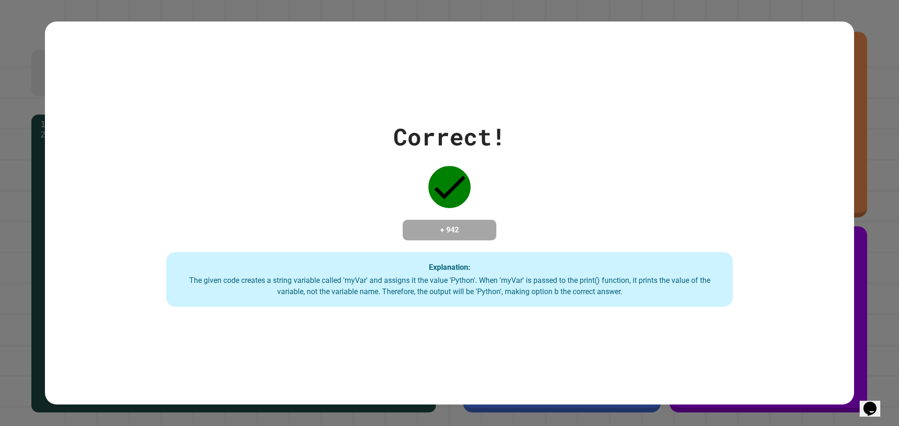
drag, startPoint x: 415, startPoint y: 196, endPoint x: 422, endPoint y: 167, distance: 29.4
click at [422, 167] on div "Correct! + 942 Explanation: The given code creates a string variable called 'my…" at bounding box center [449, 213] width 809 height 188
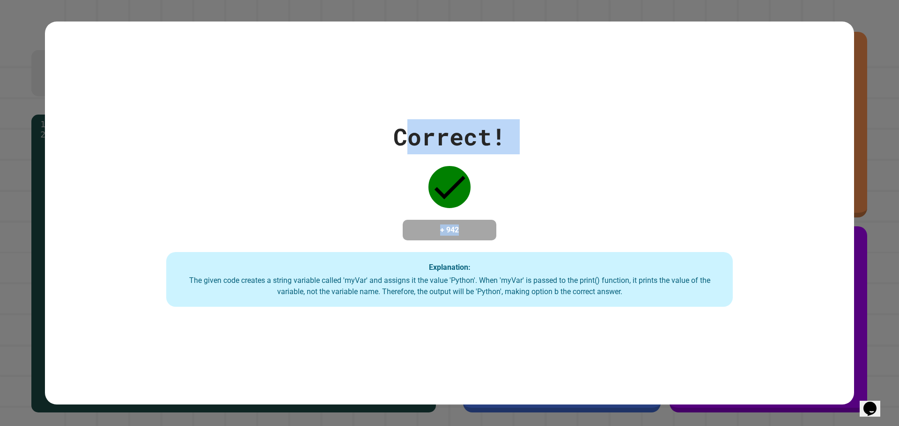
drag, startPoint x: 404, startPoint y: 135, endPoint x: 364, endPoint y: 111, distance: 47.0
click at [453, 148] on div "Correct! + 942 Explanation: The given code creates a string variable called 'my…" at bounding box center [449, 213] width 809 height 188
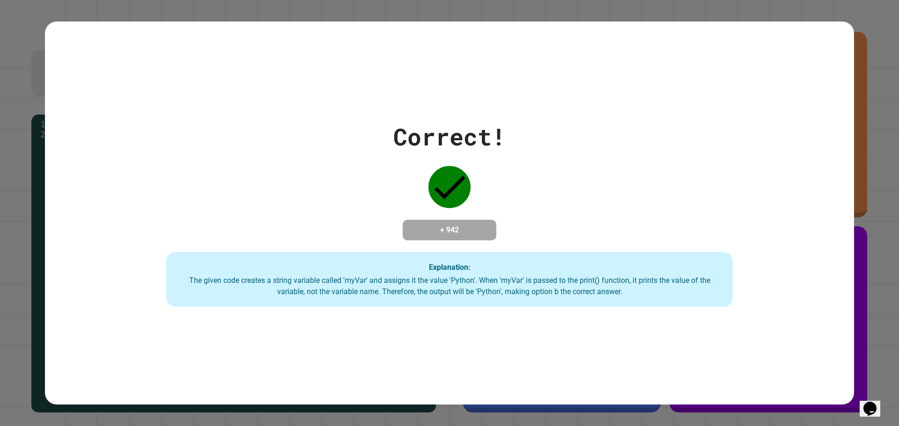
click at [364, 119] on div "Correct! + 942 Explanation: The given code creates a string variable called 'my…" at bounding box center [449, 213] width 809 height 188
drag, startPoint x: 427, startPoint y: 144, endPoint x: 388, endPoint y: 106, distance: 54.6
click at [388, 106] on div "Correct! + 942 Explanation: The given code creates a string variable called 'my…" at bounding box center [449, 214] width 809 height 384
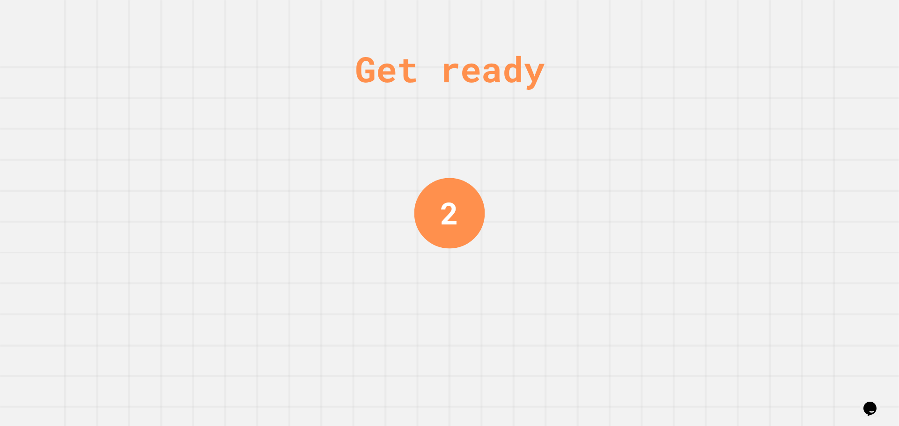
drag, startPoint x: 392, startPoint y: 286, endPoint x: 448, endPoint y: 233, distance: 77.2
click at [448, 233] on div "Get ready 2" at bounding box center [449, 213] width 899 height 426
drag, startPoint x: 445, startPoint y: 218, endPoint x: 441, endPoint y: 203, distance: 15.7
click at [443, 212] on div "1" at bounding box center [450, 213] width 18 height 45
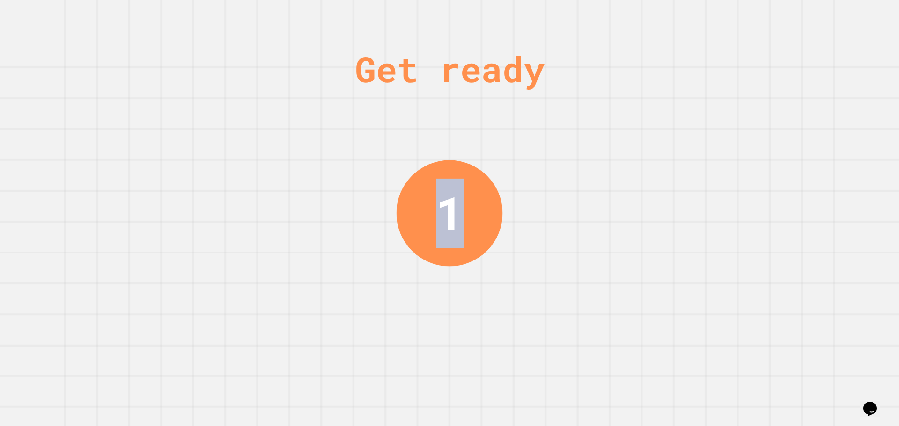
click at [441, 203] on div "1" at bounding box center [450, 213] width 28 height 69
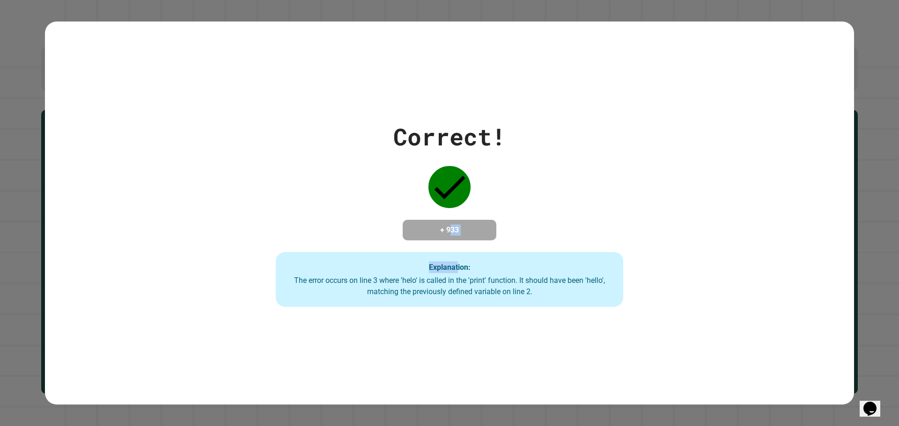
drag, startPoint x: 444, startPoint y: 221, endPoint x: 454, endPoint y: 264, distance: 44.7
click at [454, 264] on div "Correct! + 933 Explanation: The error occurs on line 3 where 'helo' is called i…" at bounding box center [449, 213] width 497 height 188
click at [448, 271] on strong "Explanation:" at bounding box center [450, 267] width 42 height 9
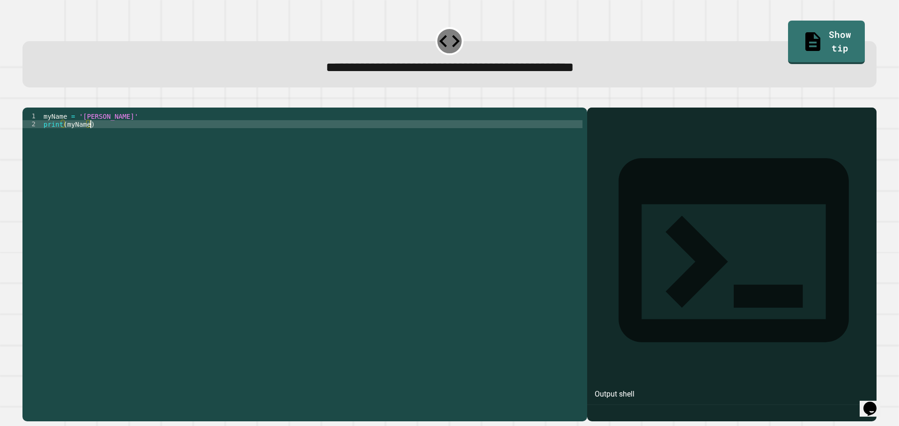
click at [449, 205] on div "myName = '[PERSON_NAME]' print ( myName )" at bounding box center [312, 255] width 541 height 286
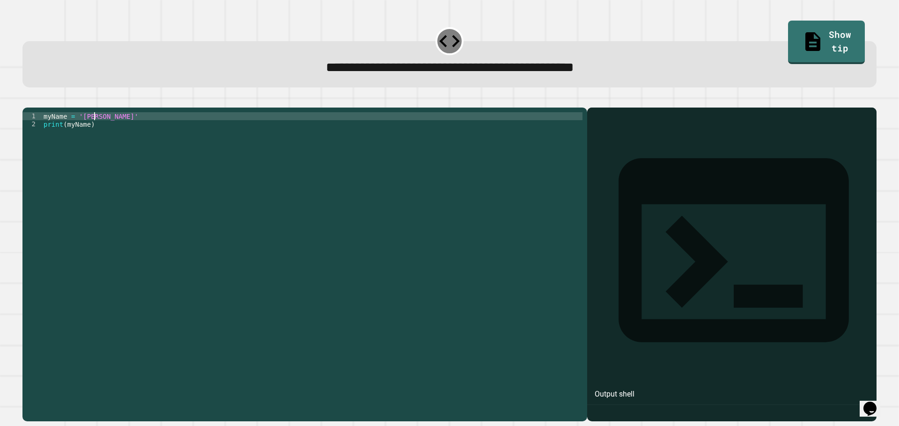
click at [95, 133] on div "myName = '[PERSON_NAME]' print ( myName )" at bounding box center [312, 255] width 541 height 286
type textarea "**********"
click at [27, 100] on button "button" at bounding box center [27, 100] width 0 height 0
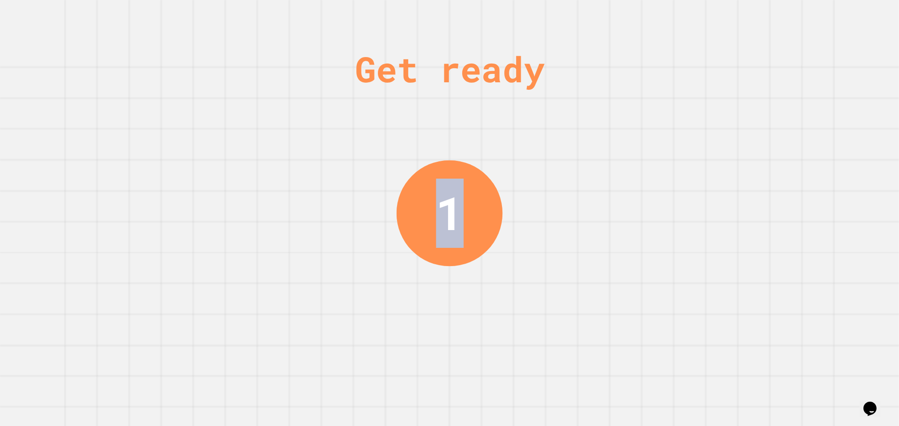
drag, startPoint x: 417, startPoint y: 200, endPoint x: 501, endPoint y: 199, distance: 84.3
click at [518, 195] on div "Get ready 1" at bounding box center [449, 213] width 899 height 426
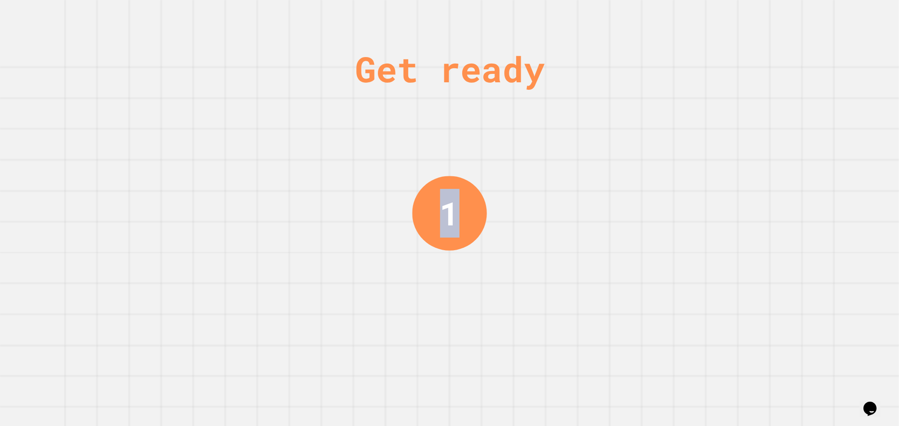
click at [500, 199] on div "Get ready 1" at bounding box center [449, 213] width 899 height 426
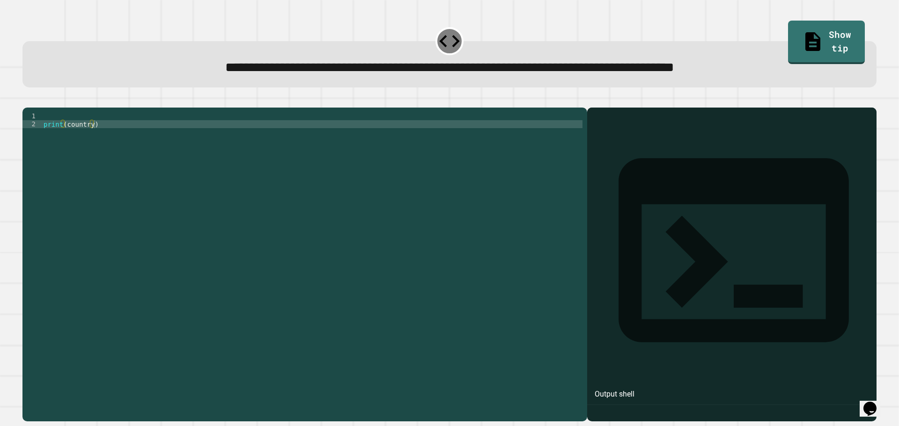
click at [138, 122] on div "1 2 print ( country ) XXXXXXXXXXXXXXXXXXXXXXXXXXXXXXXXXXXXXXXXXXXXXXXXXXXXXXXXX…" at bounding box center [304, 265] width 565 height 314
click at [131, 122] on div "1 2 print ( country ) XXXXXXXXXXXXXXXXXXXXXXXXXXXXXXXXXXXXXXXXXXXXXXXXXXXXXXXXX…" at bounding box center [304, 265] width 565 height 314
click at [115, 128] on div "print ( country )" at bounding box center [312, 255] width 541 height 286
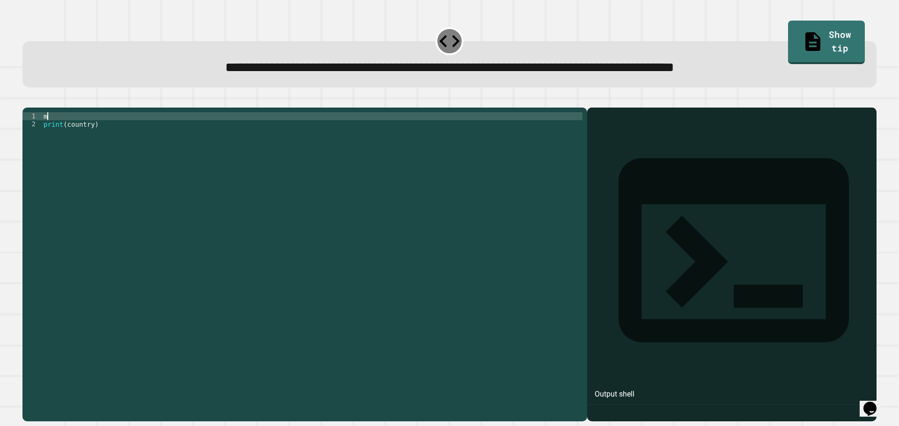
type textarea "*"
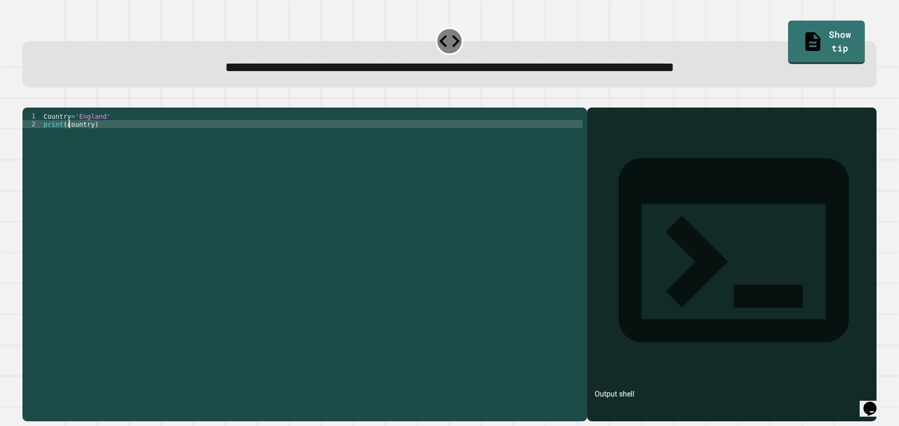
click at [68, 135] on div "Country = 'England' print ( country )" at bounding box center [312, 255] width 541 height 286
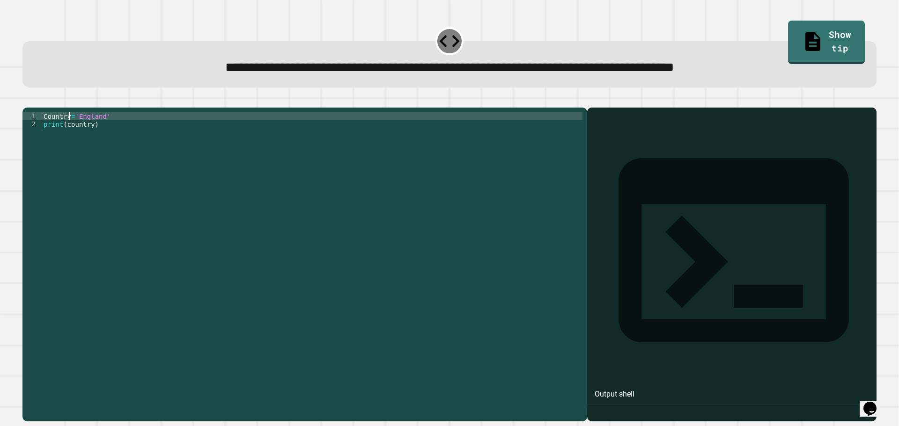
click at [68, 129] on div "Country = 'England' print ( country )" at bounding box center [312, 255] width 541 height 286
click at [27, 100] on button "button" at bounding box center [27, 100] width 0 height 0
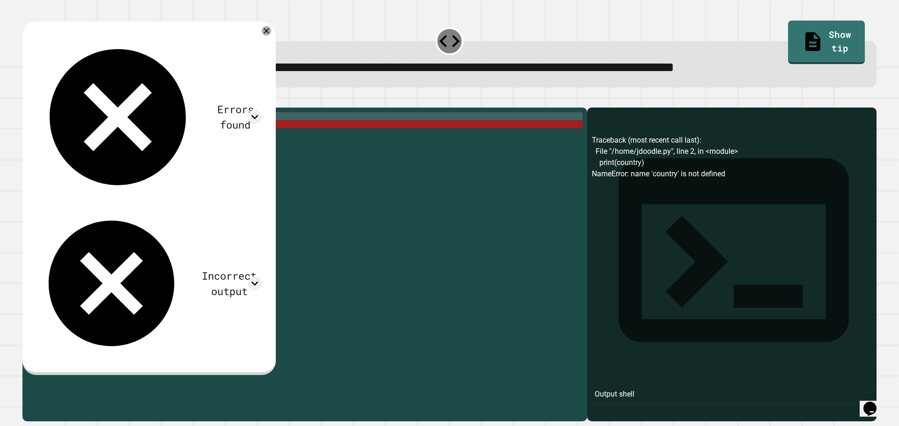
click at [76, 131] on div "Country = 'England' print ( country )" at bounding box center [312, 255] width 541 height 286
click at [68, 131] on div "Country = 'England' print ( country )" at bounding box center [312, 255] width 541 height 286
click at [75, 132] on div "Country = 'England' print ( country )" at bounding box center [312, 255] width 541 height 286
click at [77, 130] on div "Country = 'England' print ( country )" at bounding box center [312, 255] width 541 height 286
click at [73, 130] on div "Country = 'England' print ( country )" at bounding box center [312, 255] width 541 height 286
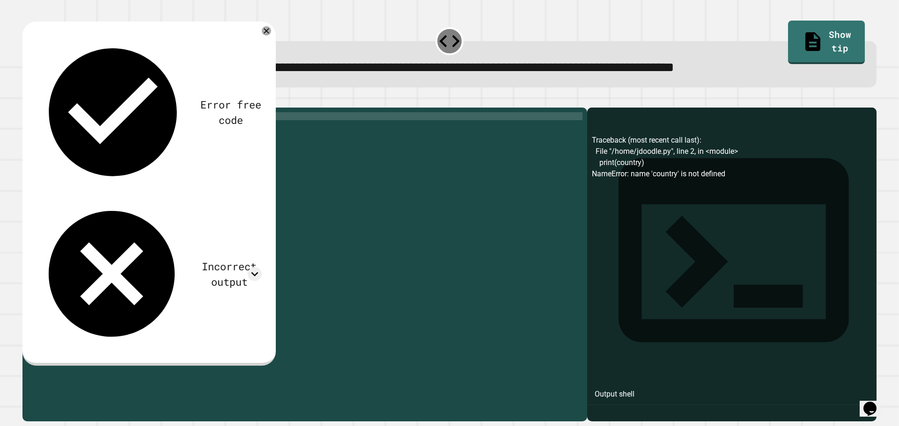
click at [73, 133] on div "Country = 'England' print ( country )" at bounding box center [312, 255] width 541 height 286
click at [73, 130] on div "Country = 'England' print ( country )" at bounding box center [312, 255] width 541 height 286
click at [27, 100] on icon "button" at bounding box center [27, 100] width 0 height 0
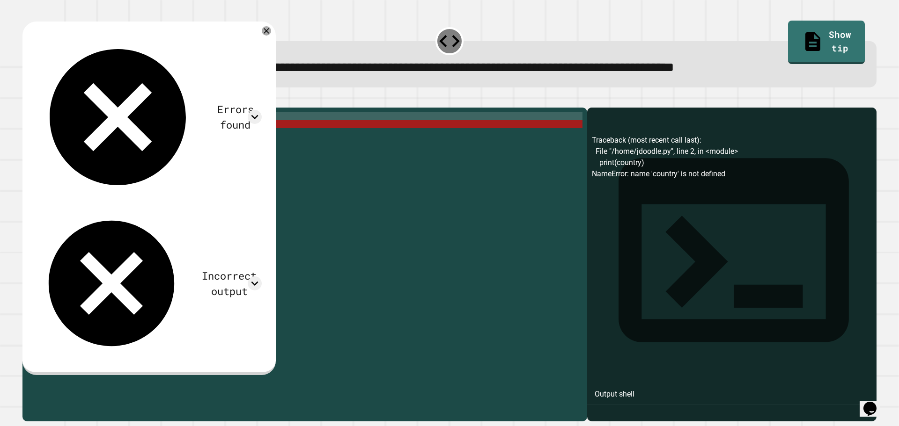
click at [48, 132] on div "Country = 'England' print ( country )" at bounding box center [312, 255] width 541 height 286
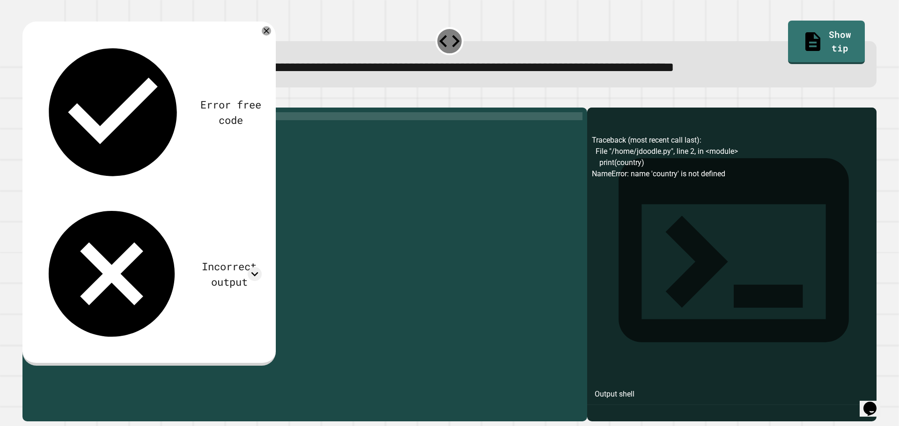
scroll to position [0, 0]
click at [69, 129] on div "country = 'England' print ( country )" at bounding box center [312, 255] width 541 height 286
type textarea "**********"
click at [27, 100] on button "button" at bounding box center [27, 100] width 0 height 0
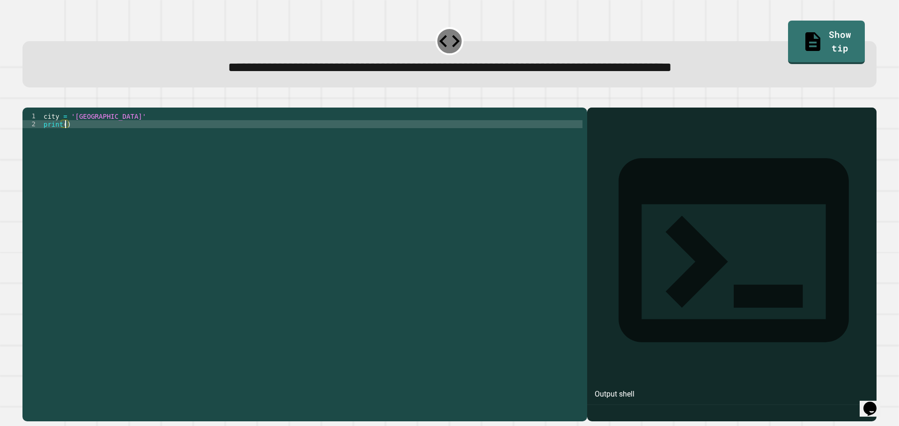
click at [65, 138] on div "city = 'Madrid' print ( )" at bounding box center [312, 255] width 541 height 286
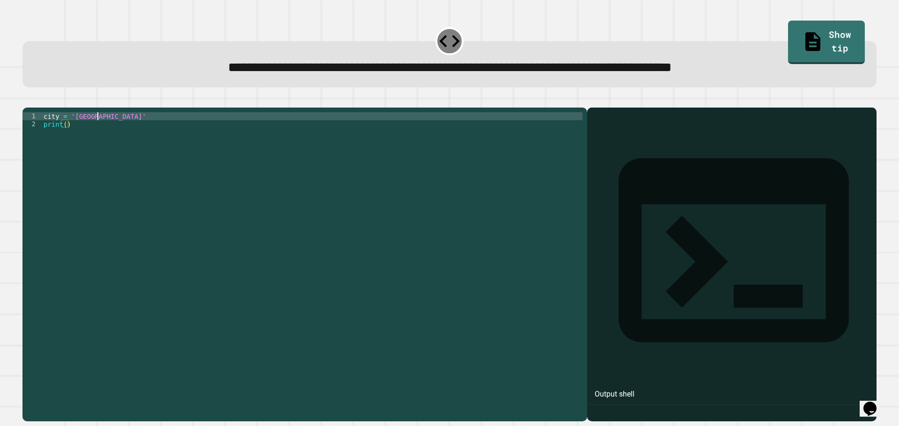
click at [98, 128] on div "city = 'Madrid' print ( )" at bounding box center [312, 255] width 541 height 286
click at [94, 129] on div "city = 'Madrid' print ( )" at bounding box center [312, 255] width 541 height 286
drag, startPoint x: 431, startPoint y: 68, endPoint x: 477, endPoint y: 73, distance: 46.1
click at [469, 74] on span "**********" at bounding box center [450, 67] width 444 height 13
click at [481, 72] on span "**********" at bounding box center [450, 67] width 444 height 13
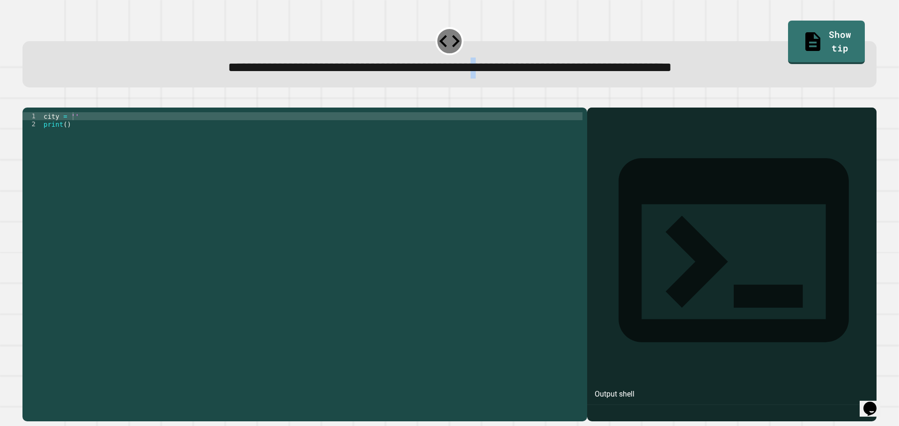
drag, startPoint x: 486, startPoint y: 72, endPoint x: 481, endPoint y: 70, distance: 5.5
click at [477, 71] on span "**********" at bounding box center [450, 67] width 444 height 13
drag, startPoint x: 489, startPoint y: 69, endPoint x: 411, endPoint y: 65, distance: 78.8
click at [428, 66] on span "**********" at bounding box center [450, 67] width 444 height 13
copy span "********"
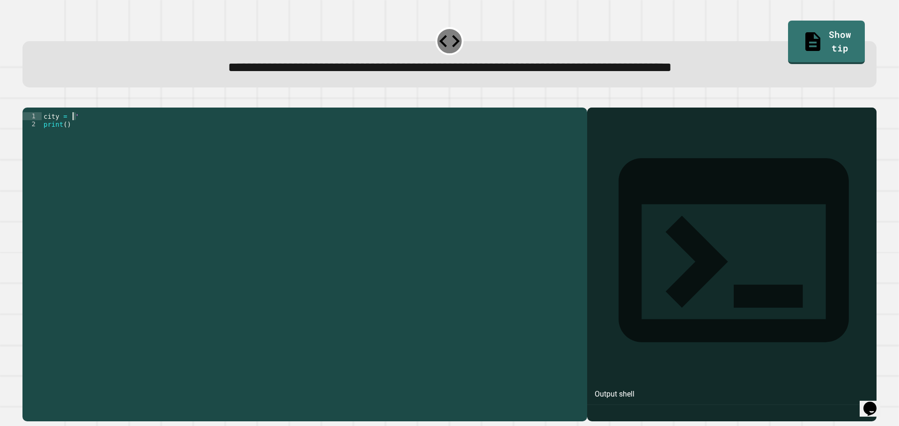
drag, startPoint x: 87, startPoint y: 132, endPoint x: 71, endPoint y: 130, distance: 16.0
click at [71, 130] on div "city = '' print ( )" at bounding box center [312, 255] width 541 height 286
paste textarea "*********"
drag, startPoint x: 62, startPoint y: 141, endPoint x: 67, endPoint y: 139, distance: 5.7
click at [64, 140] on div "city = 'London' print ( )" at bounding box center [312, 255] width 541 height 286
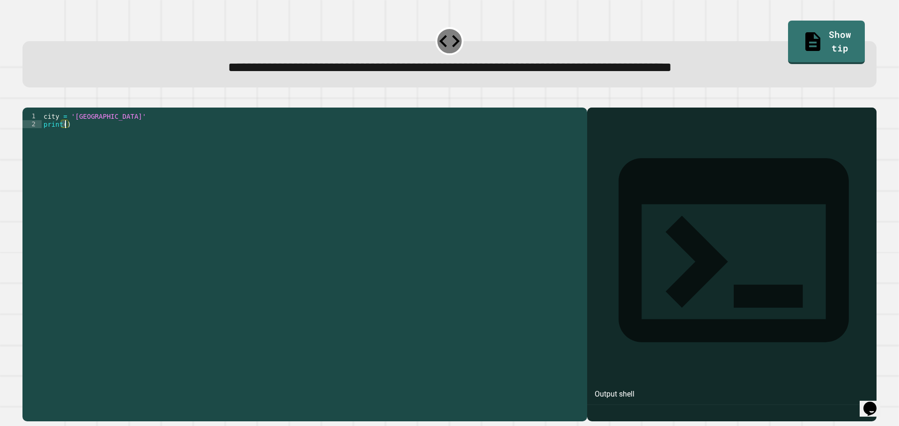
click at [67, 139] on div "city = 'London' print ( )" at bounding box center [312, 247] width 541 height 271
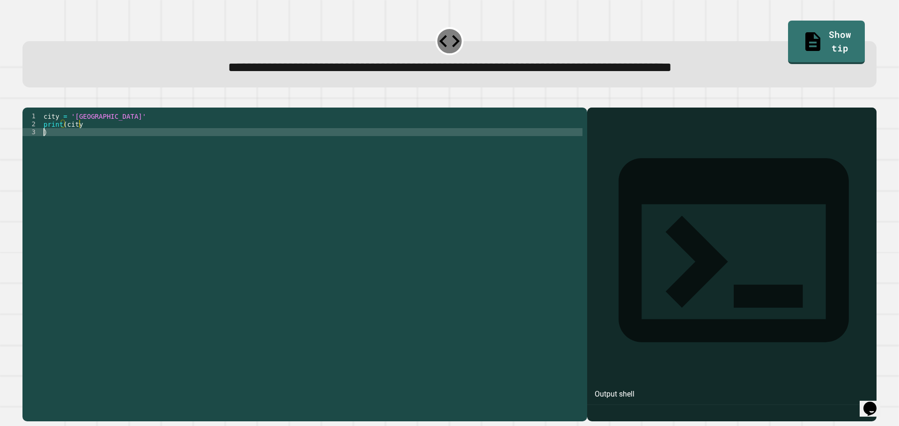
scroll to position [0, 0]
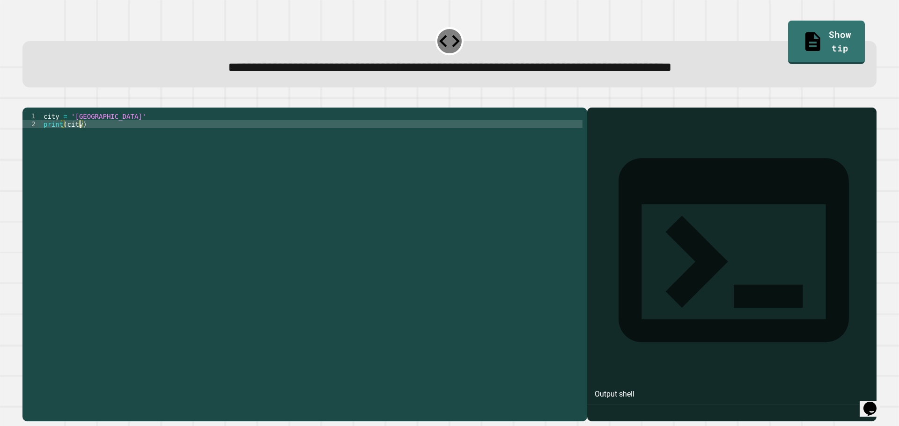
type textarea "**********"
click at [27, 100] on icon "button" at bounding box center [27, 100] width 0 height 0
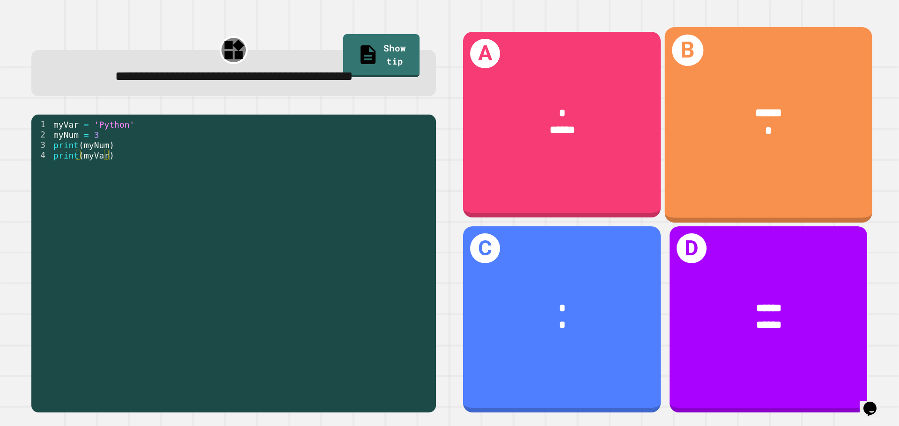
click at [746, 168] on div "B ****** *" at bounding box center [768, 124] width 207 height 195
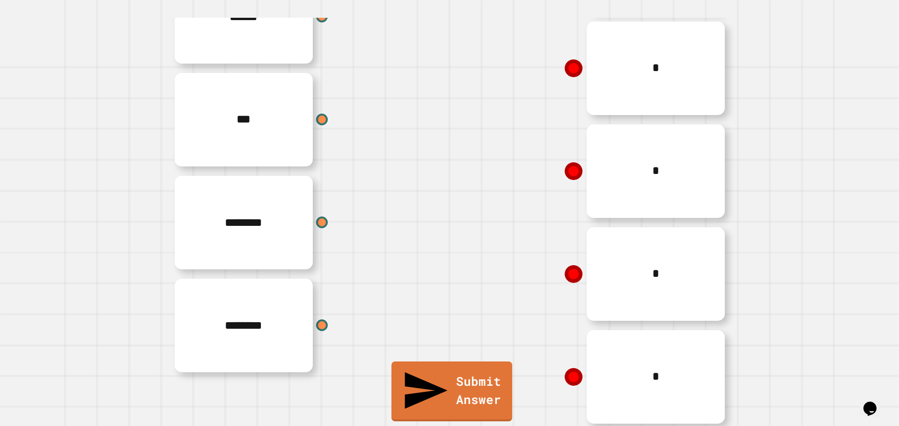
scroll to position [205, 0]
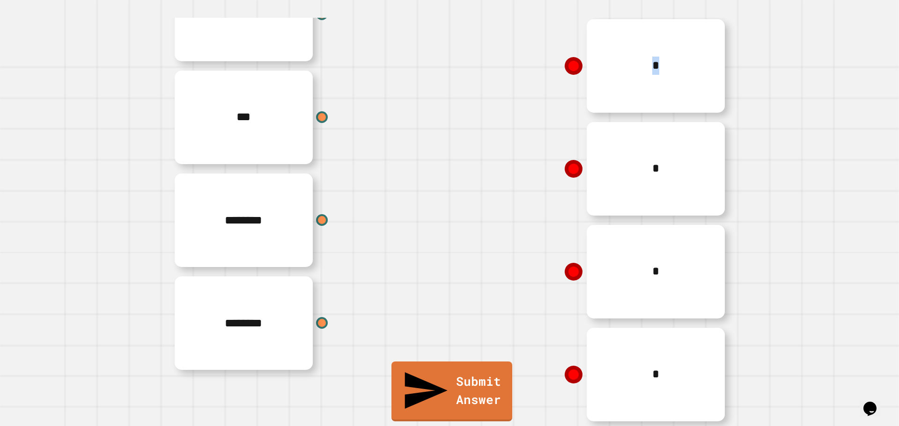
drag, startPoint x: 308, startPoint y: 306, endPoint x: 472, endPoint y: 219, distance: 185.3
click at [485, 191] on div "****** *** ******** ******** * * * * *" at bounding box center [450, 169] width 562 height 515
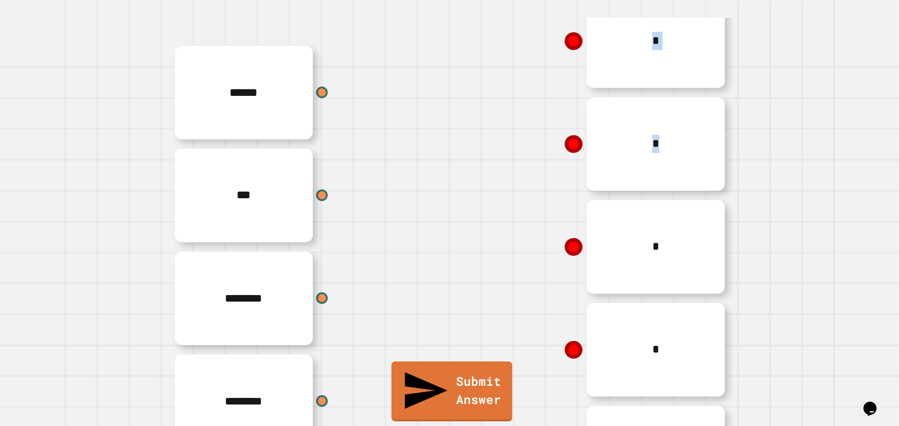
click at [449, 251] on div "*" at bounding box center [589, 247] width 281 height 103
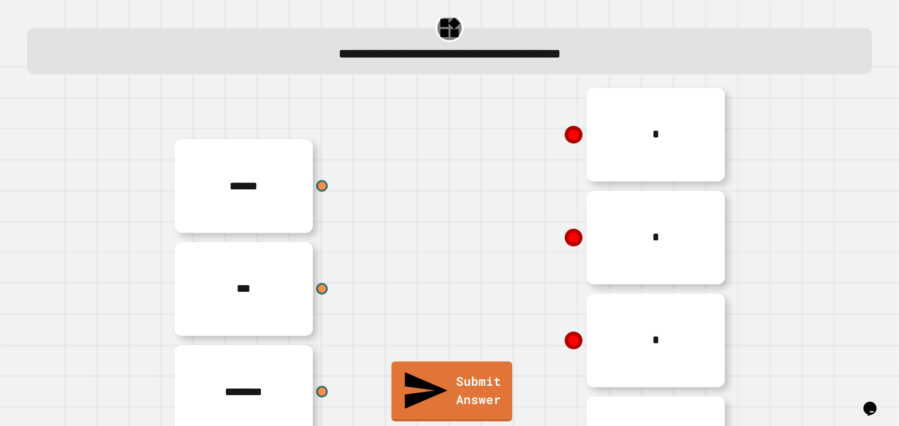
drag, startPoint x: 560, startPoint y: 144, endPoint x: 564, endPoint y: 138, distance: 7.1
click at [564, 138] on icon at bounding box center [573, 134] width 23 height 23
drag, startPoint x: 565, startPoint y: 136, endPoint x: 484, endPoint y: 233, distance: 126.9
click at [345, 291] on div "****** *** ******** ******** * * * * *" at bounding box center [450, 340] width 562 height 515
click at [533, 202] on div "*" at bounding box center [589, 237] width 281 height 103
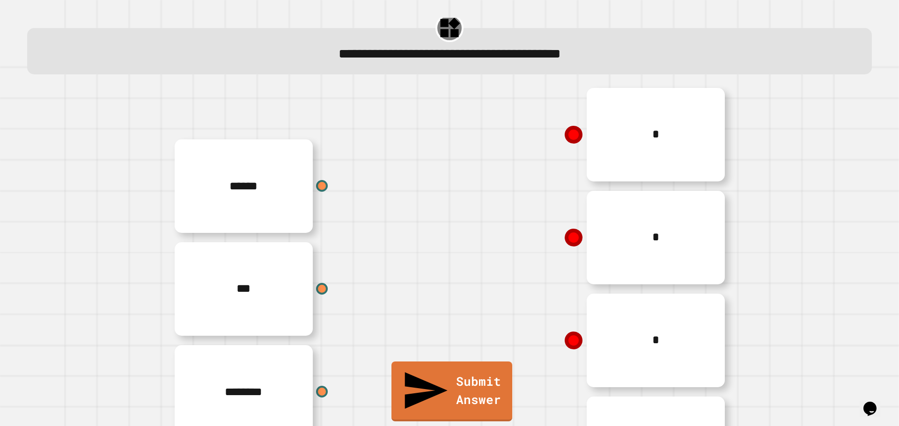
click at [567, 138] on icon at bounding box center [574, 135] width 20 height 20
drag, startPoint x: 563, startPoint y: 137, endPoint x: 488, endPoint y: 199, distance: 97.4
click at [498, 196] on div "* * * * *" at bounding box center [589, 340] width 281 height 515
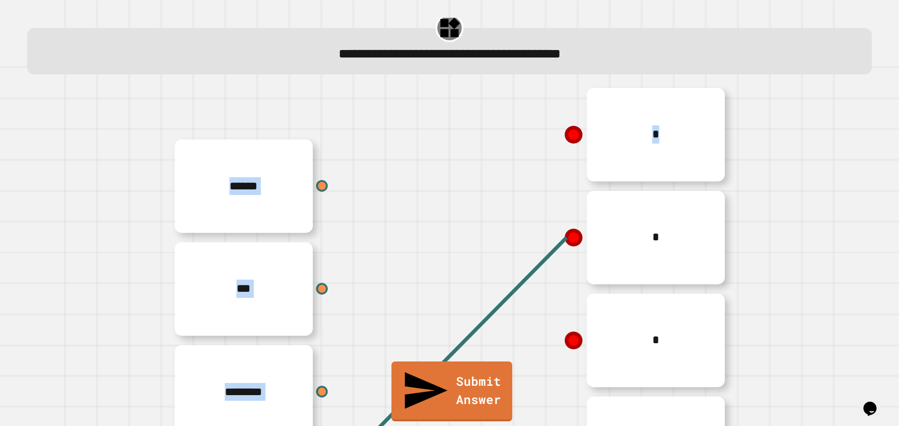
drag, startPoint x: 565, startPoint y: 241, endPoint x: 558, endPoint y: 216, distance: 26.2
click at [559, 211] on div "****** *** ******** ******** * * * * * Submit Answer" at bounding box center [449, 340] width 863 height 515
click at [565, 238] on icon at bounding box center [573, 237] width 17 height 17
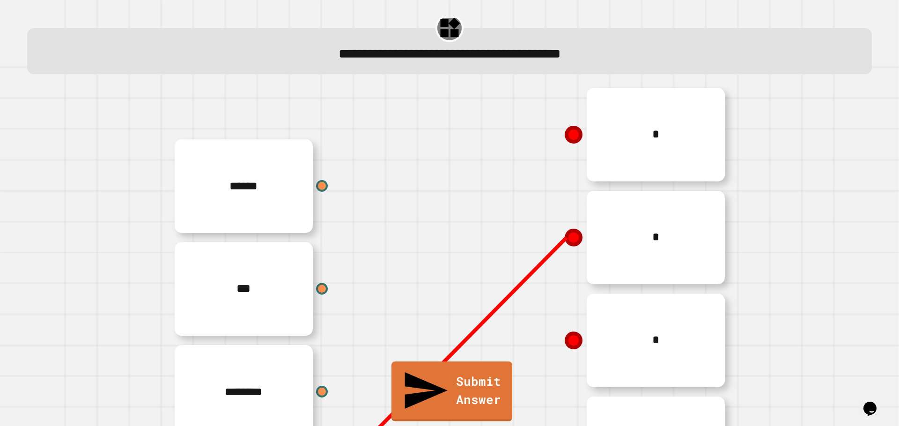
click at [566, 241] on line at bounding box center [440, 366] width 253 height 257
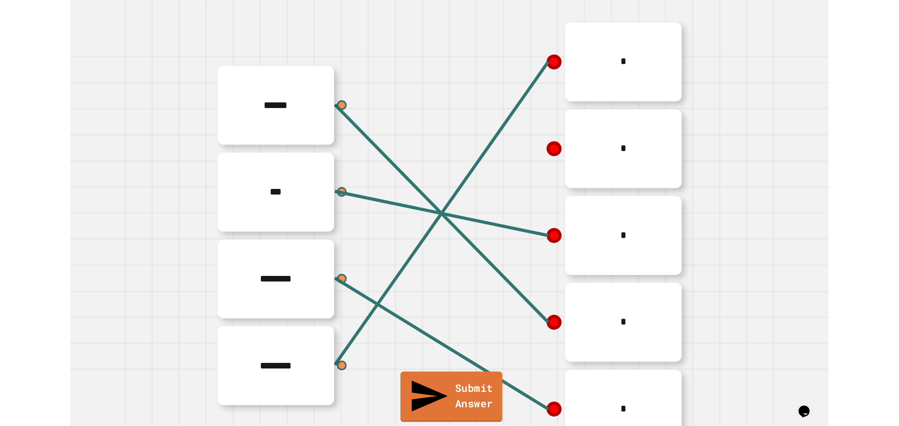
scroll to position [126, 0]
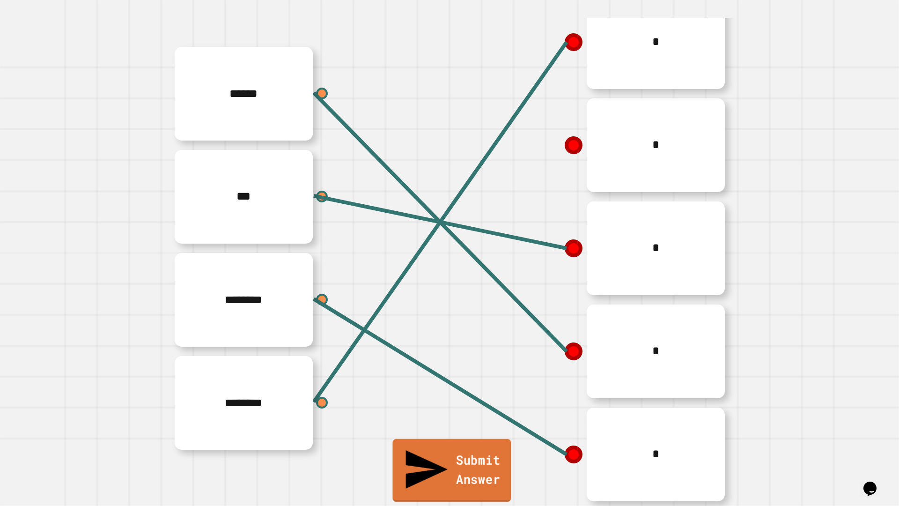
click at [465, 426] on link "Submit Answer" at bounding box center [451, 470] width 118 height 63
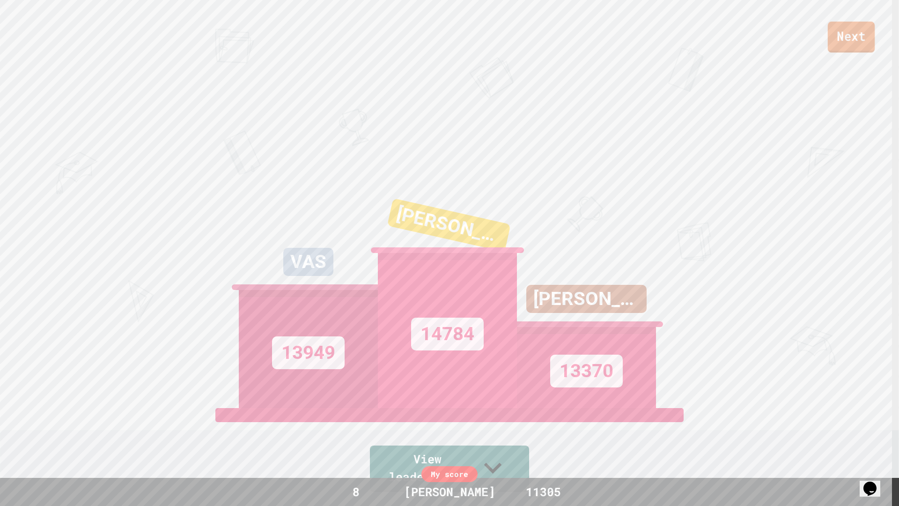
click at [850, 38] on link "Next" at bounding box center [851, 37] width 47 height 31
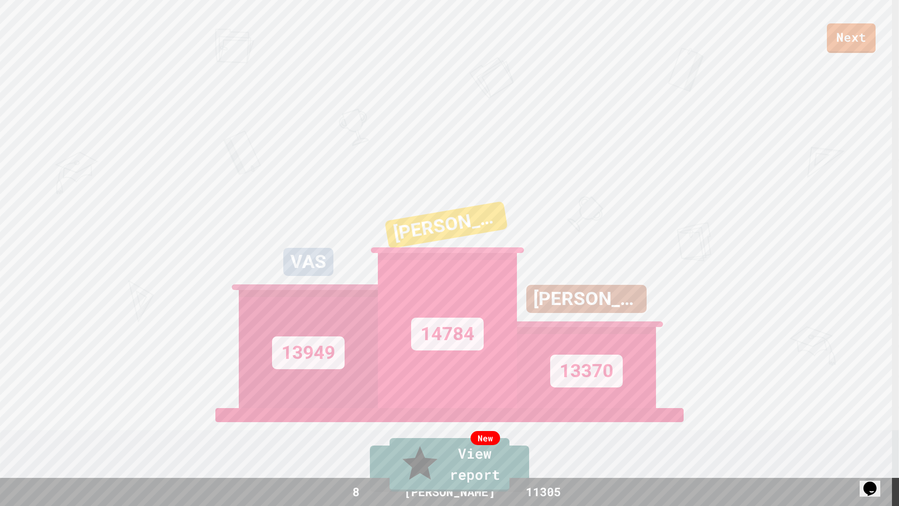
drag, startPoint x: 635, startPoint y: 293, endPoint x: 548, endPoint y: 258, distance: 93.5
drag, startPoint x: 559, startPoint y: 264, endPoint x: 561, endPoint y: 254, distance: 9.9
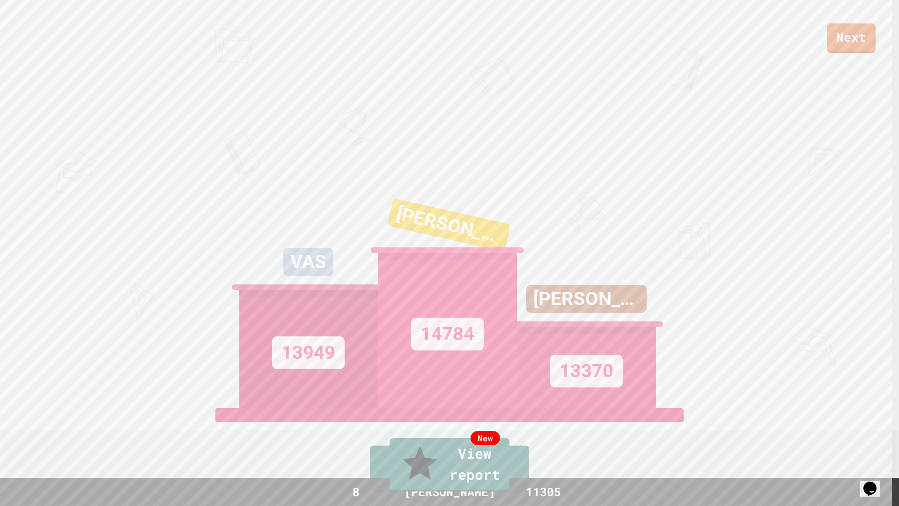
drag, startPoint x: 562, startPoint y: 244, endPoint x: 637, endPoint y: 193, distance: 91.0
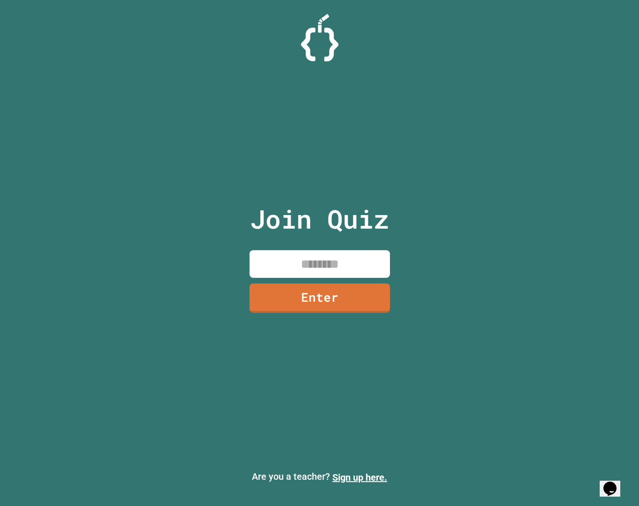
click at [462, 30] on div at bounding box center [319, 37] width 639 height 47
